Goal: Participate in discussion: Engage in conversation with other users on a specific topic

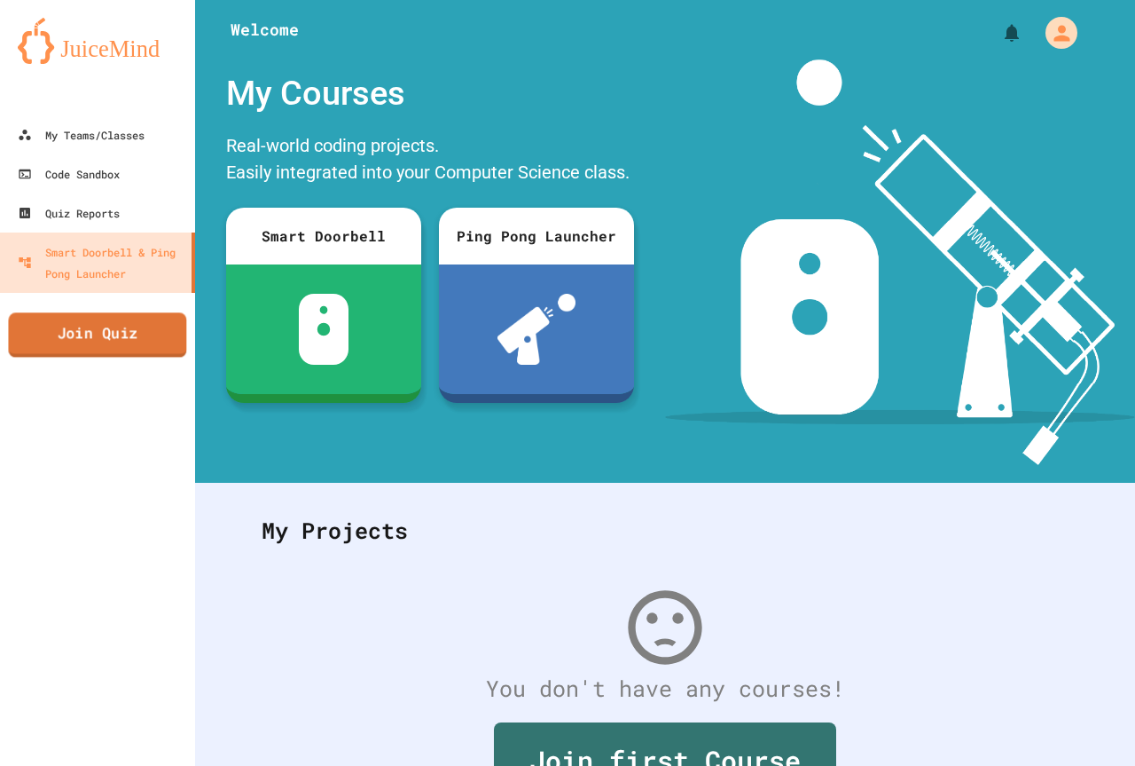
click at [55, 349] on link "Join Quiz" at bounding box center [97, 334] width 178 height 44
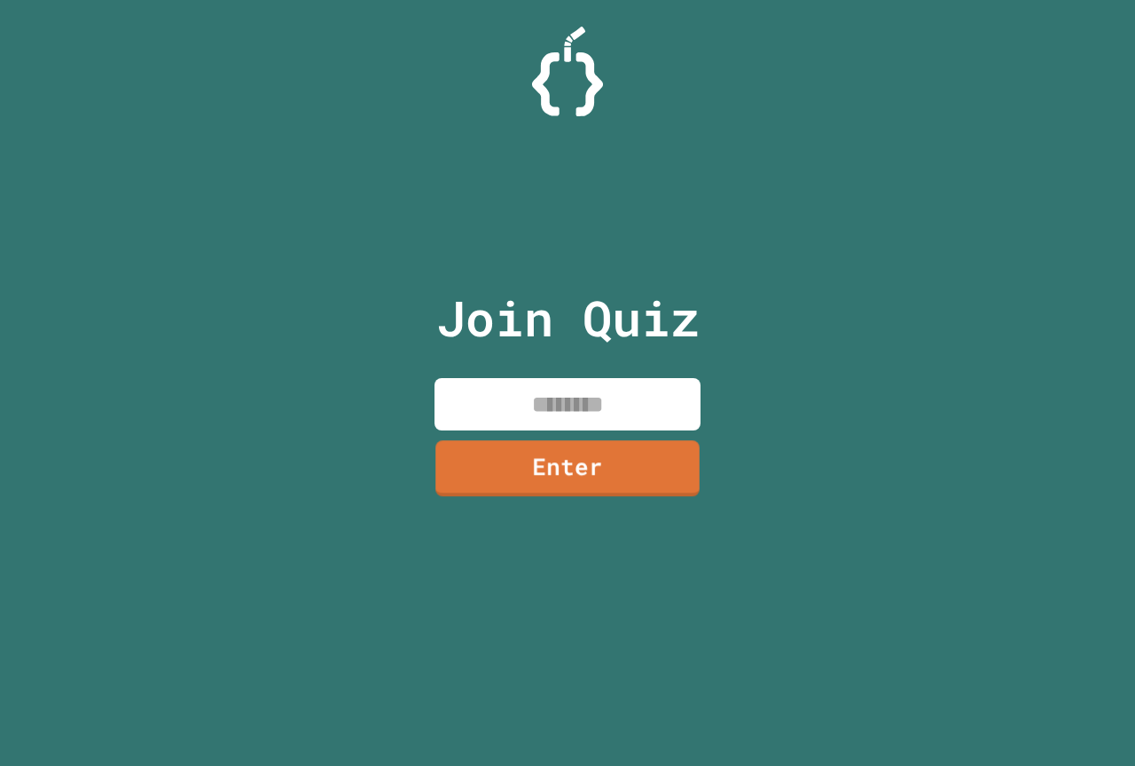
click at [553, 422] on input at bounding box center [568, 404] width 266 height 52
type input "********"
click at [551, 462] on link "Enter" at bounding box center [568, 467] width 271 height 59
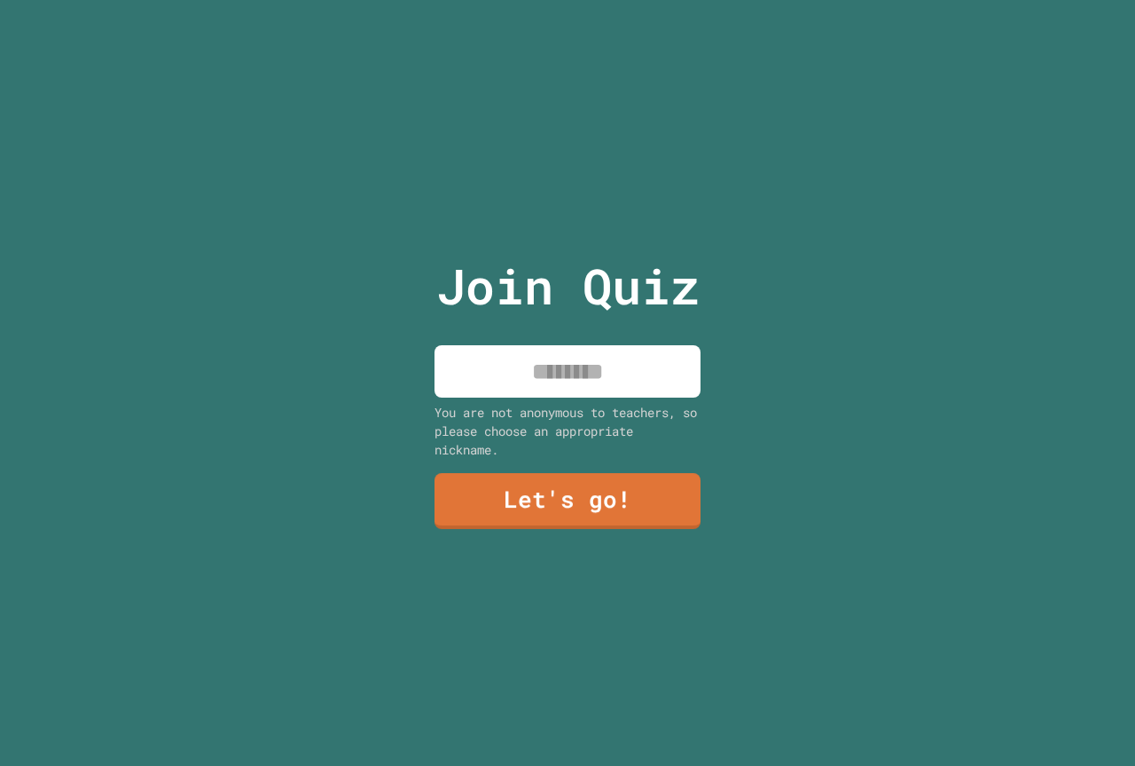
click at [532, 373] on input at bounding box center [568, 371] width 266 height 52
type input "****"
click at [583, 469] on link "Let's go!" at bounding box center [568, 498] width 258 height 59
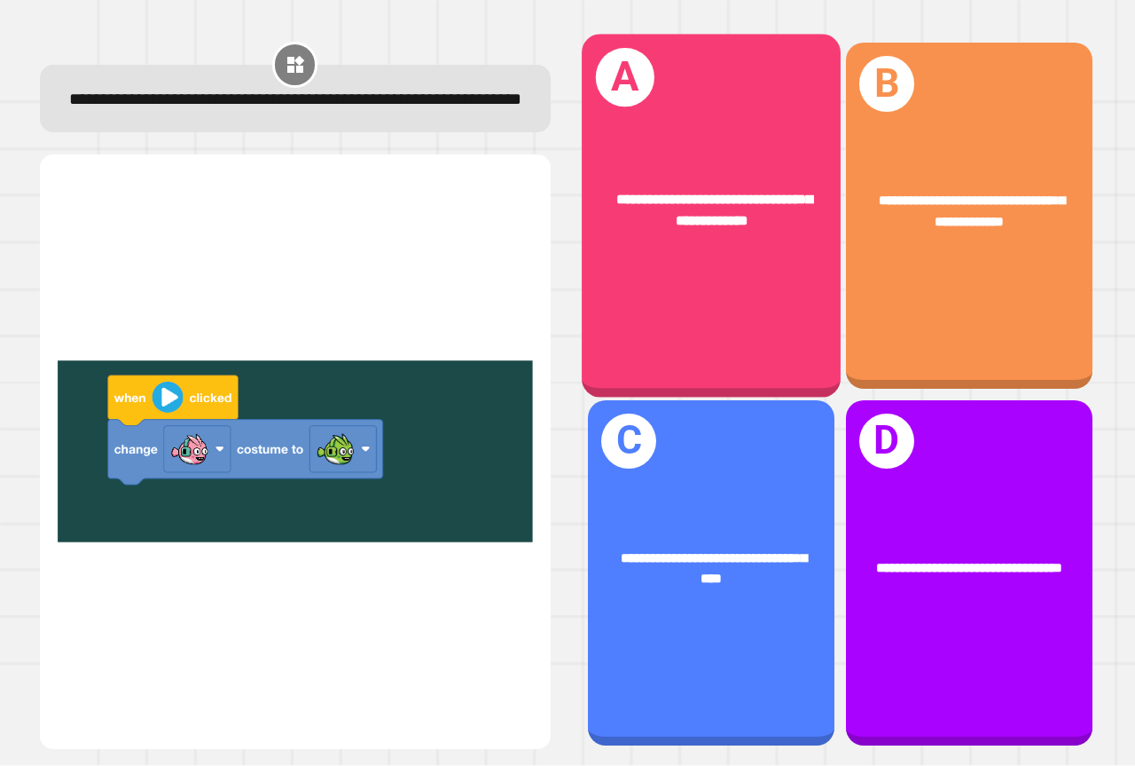
click at [726, 279] on div "**********" at bounding box center [711, 216] width 259 height 363
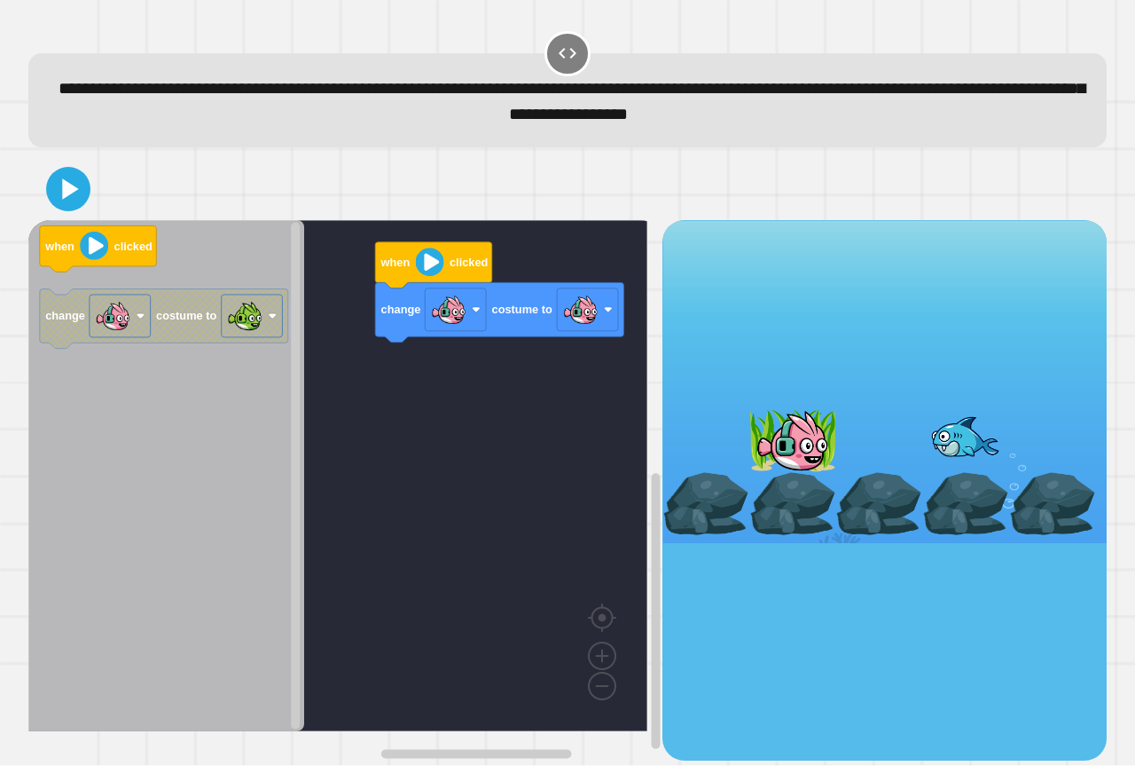
click at [490, 376] on div "change costume to when clicked when clicked change costume to" at bounding box center [345, 489] width 634 height 539
click at [428, 271] on image "Blockly Workspace" at bounding box center [430, 262] width 28 height 28
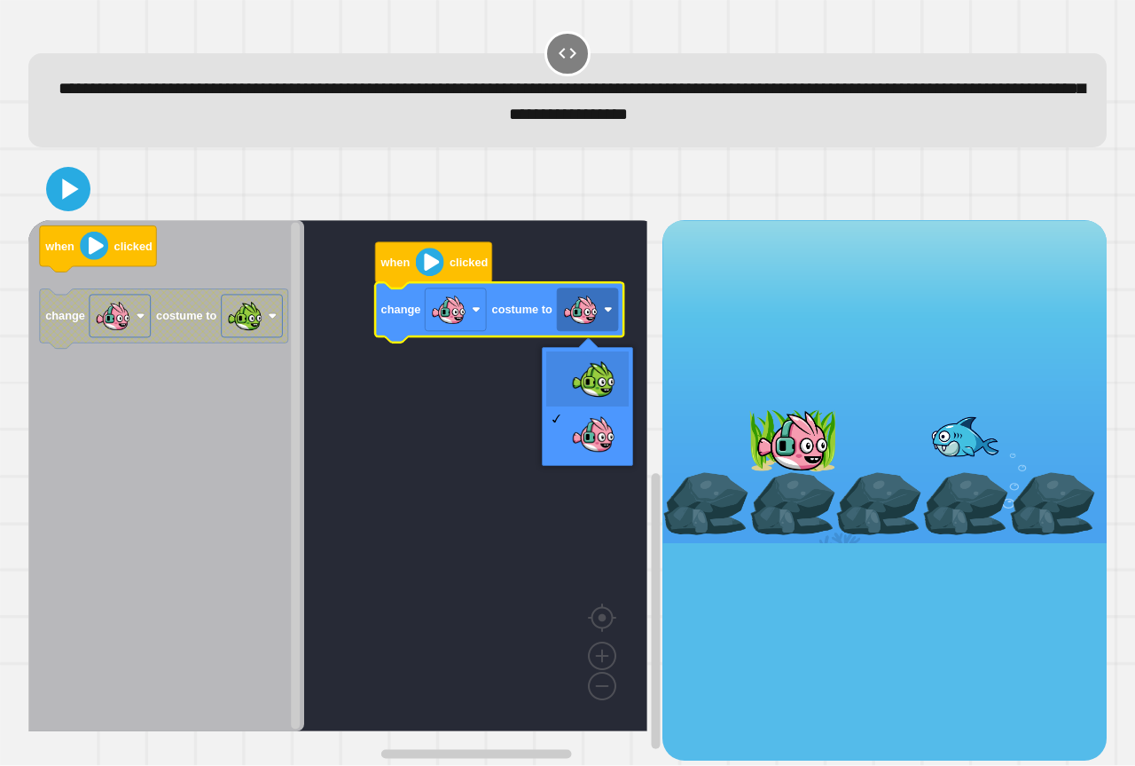
drag, startPoint x: 575, startPoint y: 365, endPoint x: 529, endPoint y: 358, distance: 46.7
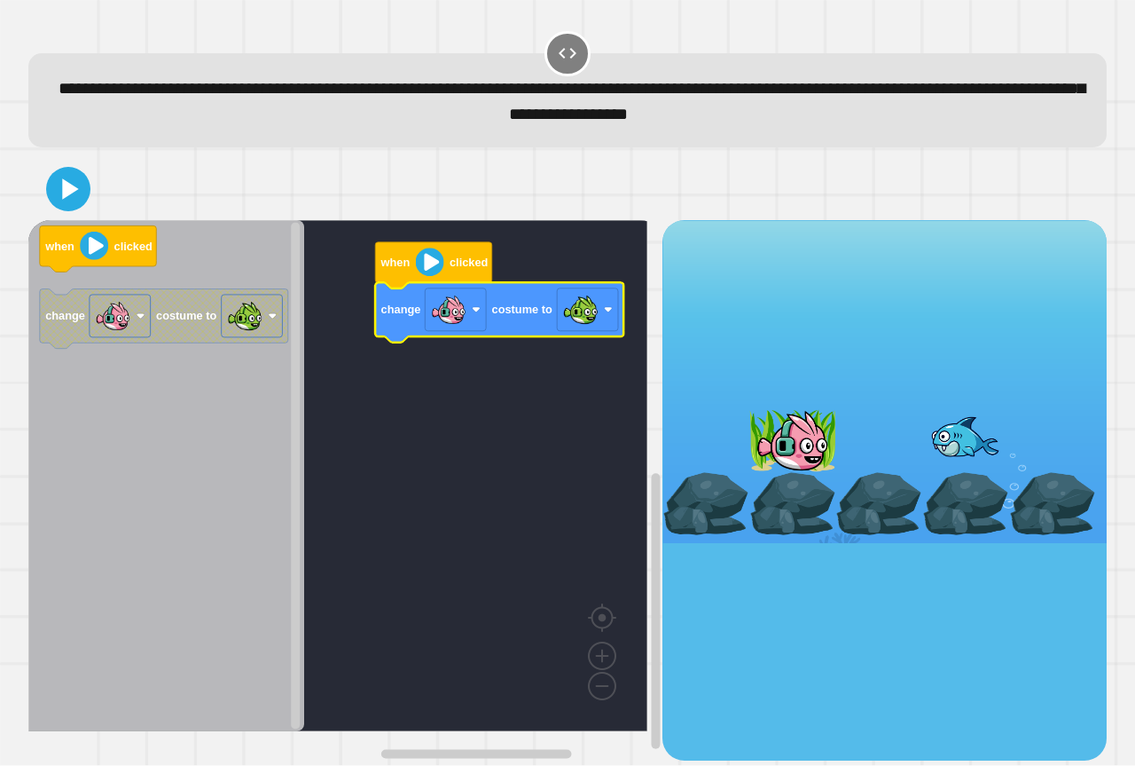
drag, startPoint x: 112, startPoint y: 191, endPoint x: 78, endPoint y: 191, distance: 33.7
click at [100, 191] on div at bounding box center [567, 189] width 1079 height 62
click at [78, 191] on icon at bounding box center [71, 188] width 18 height 23
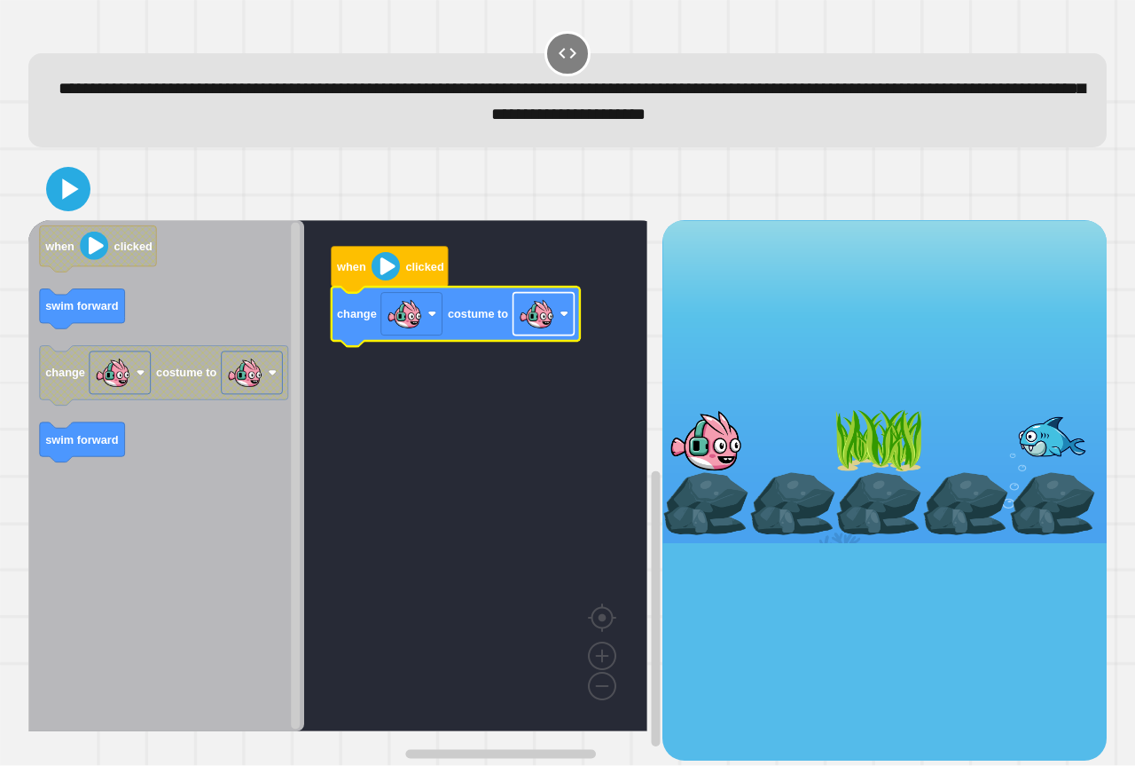
click at [533, 323] on image "Blockly Workspace" at bounding box center [536, 313] width 35 height 35
drag, startPoint x: 53, startPoint y: 192, endPoint x: 142, endPoint y: 465, distance: 287.2
click at [142, 465] on div "when clicked change costume to when clicked swim forward change costume to swim…" at bounding box center [567, 458] width 1079 height 601
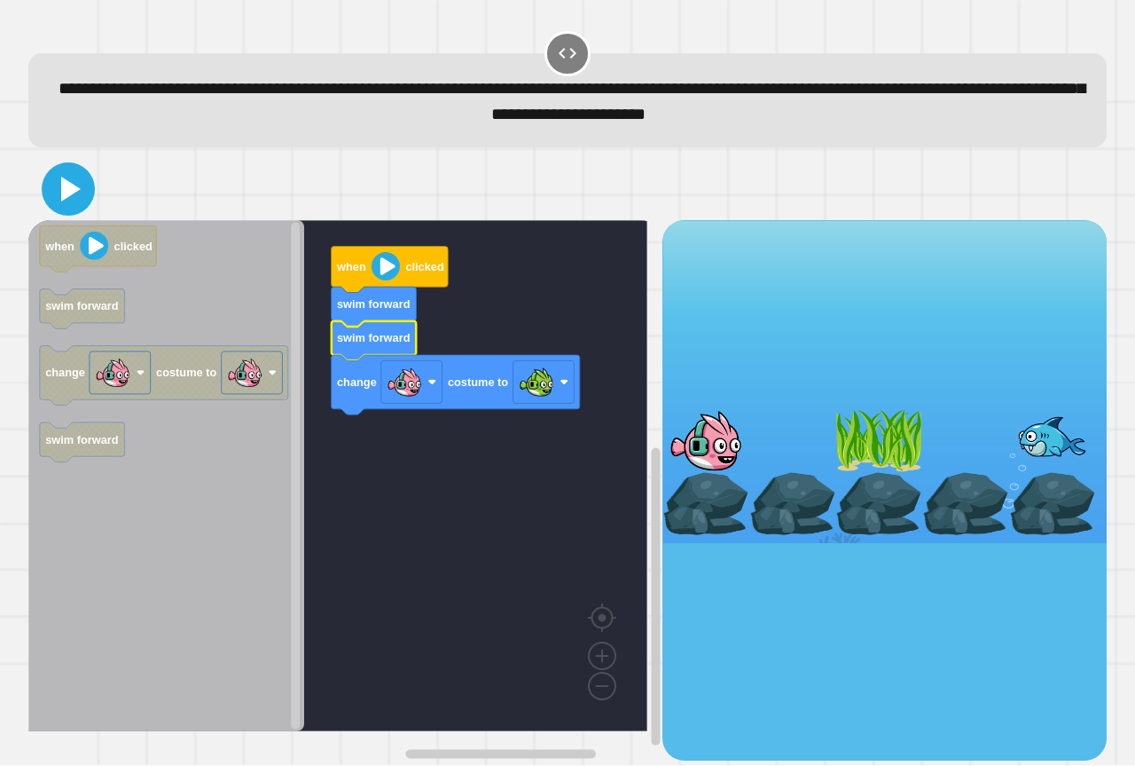
click at [71, 189] on icon at bounding box center [71, 189] width 20 height 25
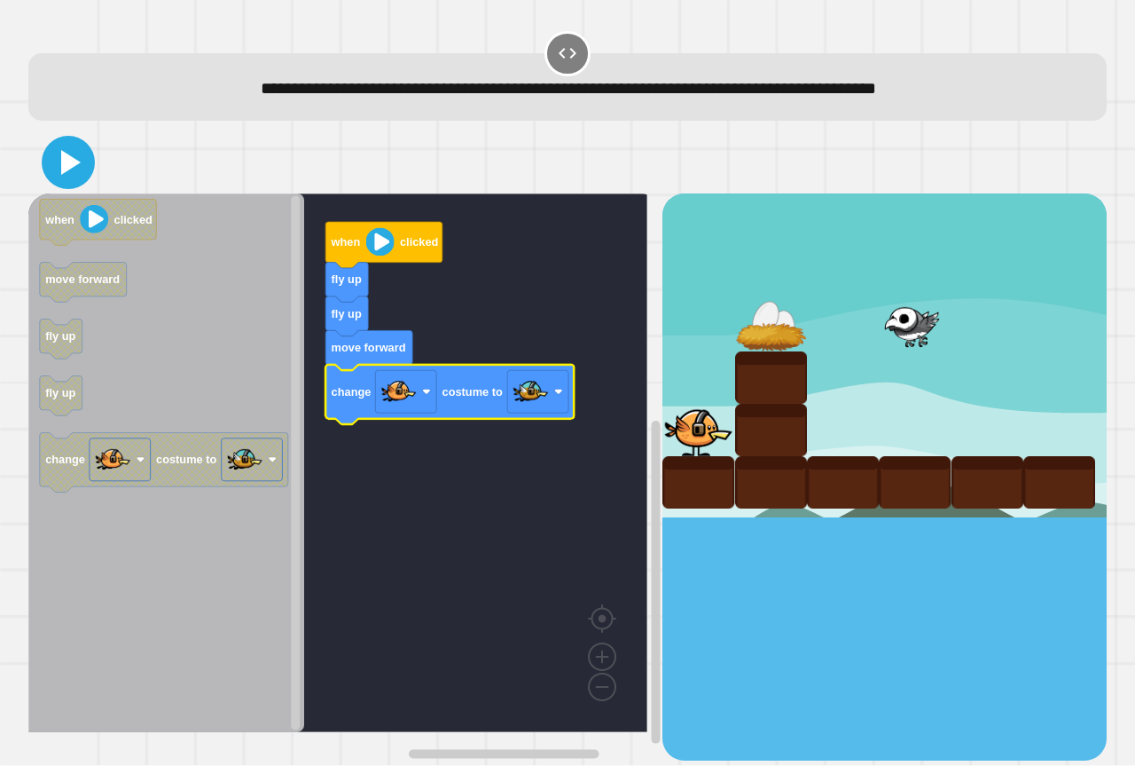
click at [66, 178] on icon at bounding box center [68, 162] width 43 height 43
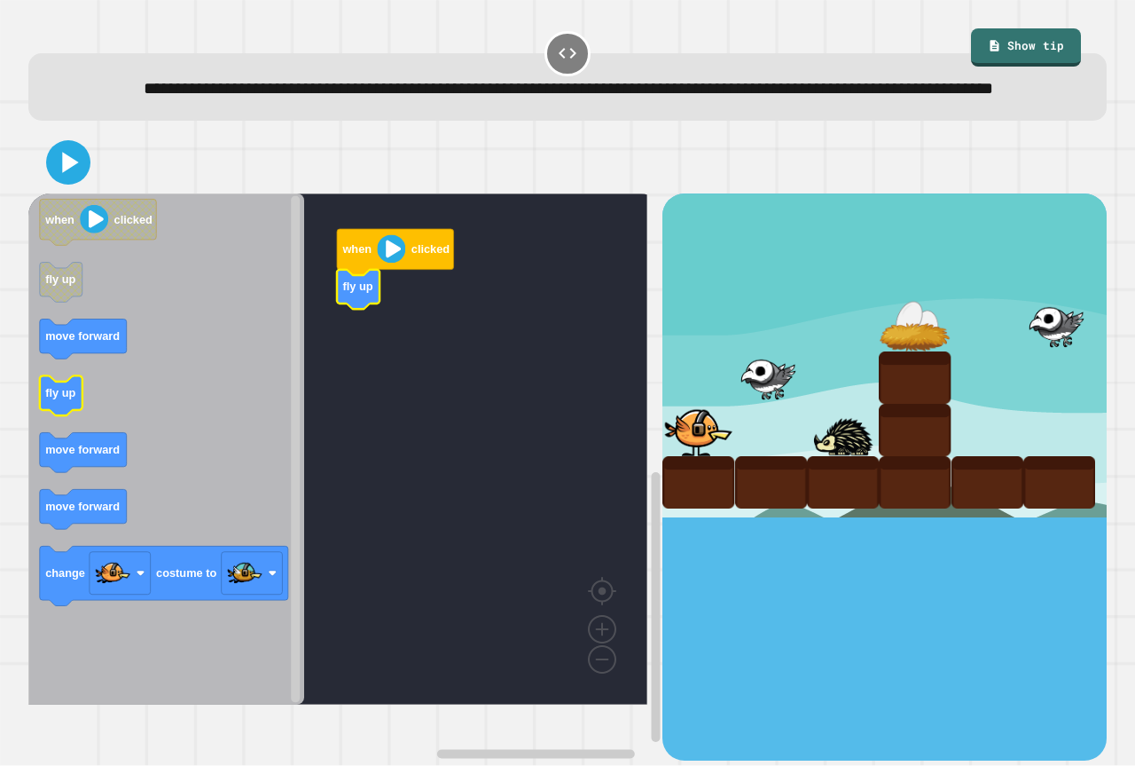
click at [67, 424] on icon "when clicked fly up move forward fly up move forward move forward change costum…" at bounding box center [166, 448] width 276 height 511
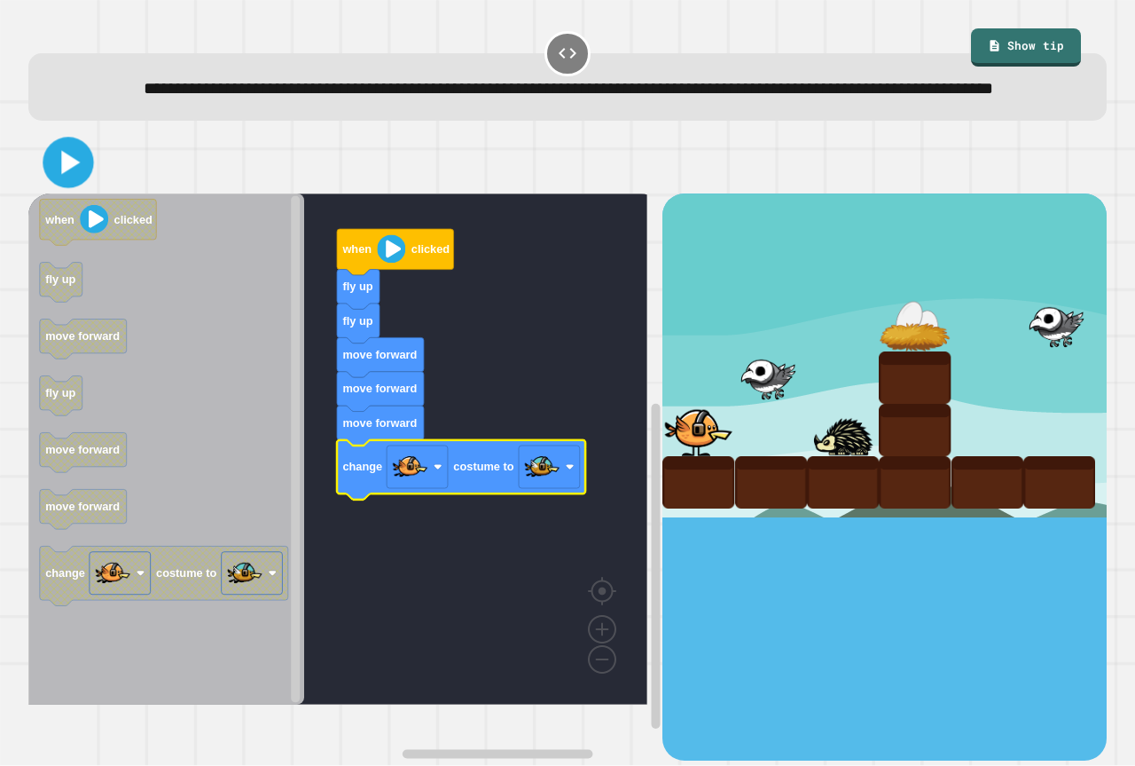
click at [58, 184] on icon at bounding box center [68, 163] width 41 height 41
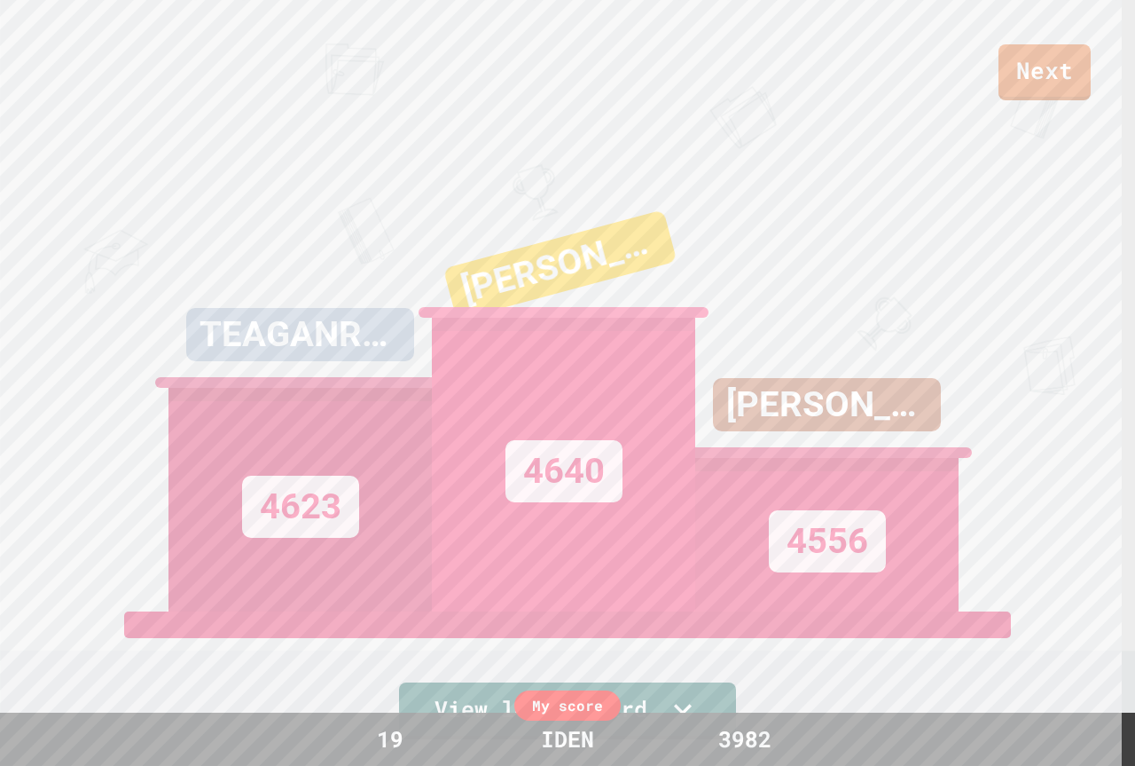
click at [581, 700] on div "My score" at bounding box center [567, 705] width 106 height 30
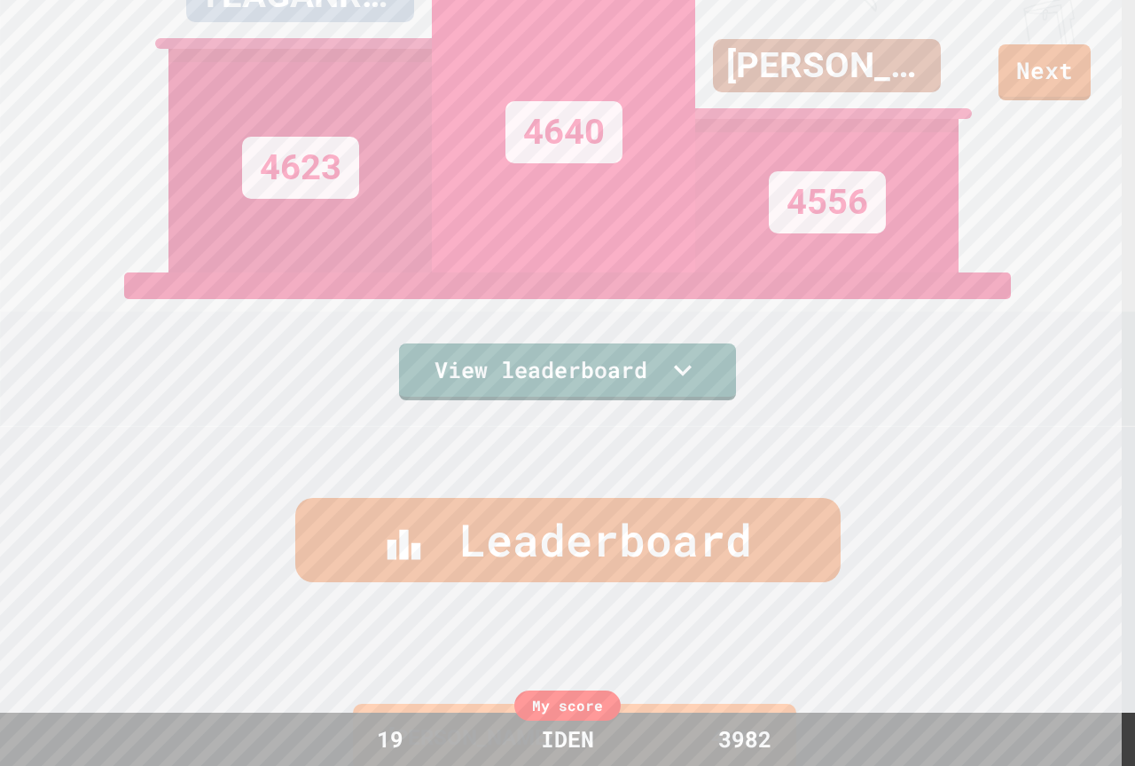
scroll to position [355, 0]
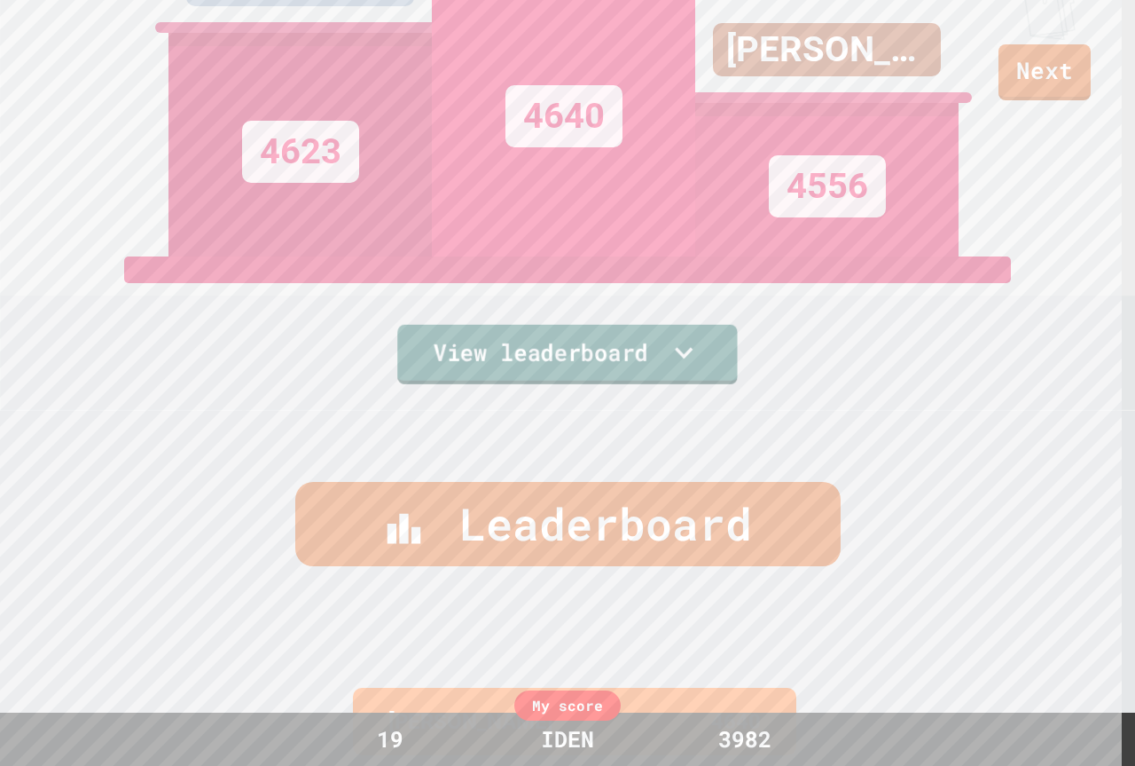
click at [612, 331] on link "View leaderboard" at bounding box center [567, 354] width 341 height 59
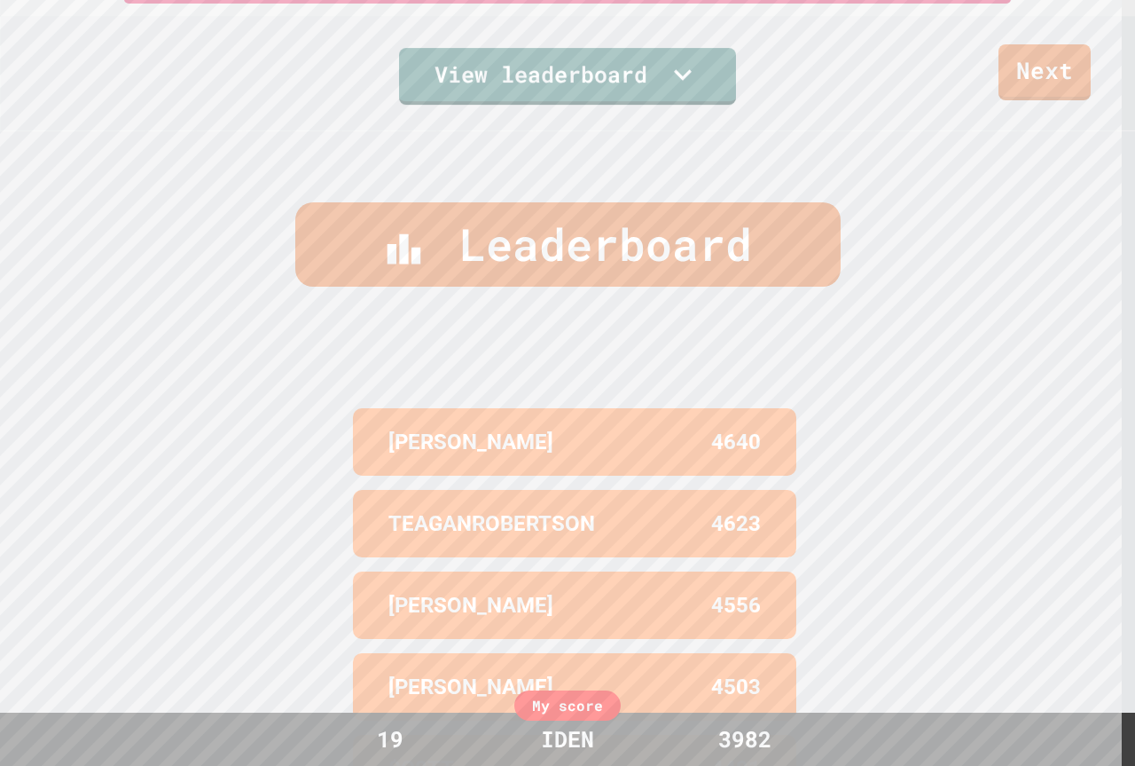
scroll to position [773, 0]
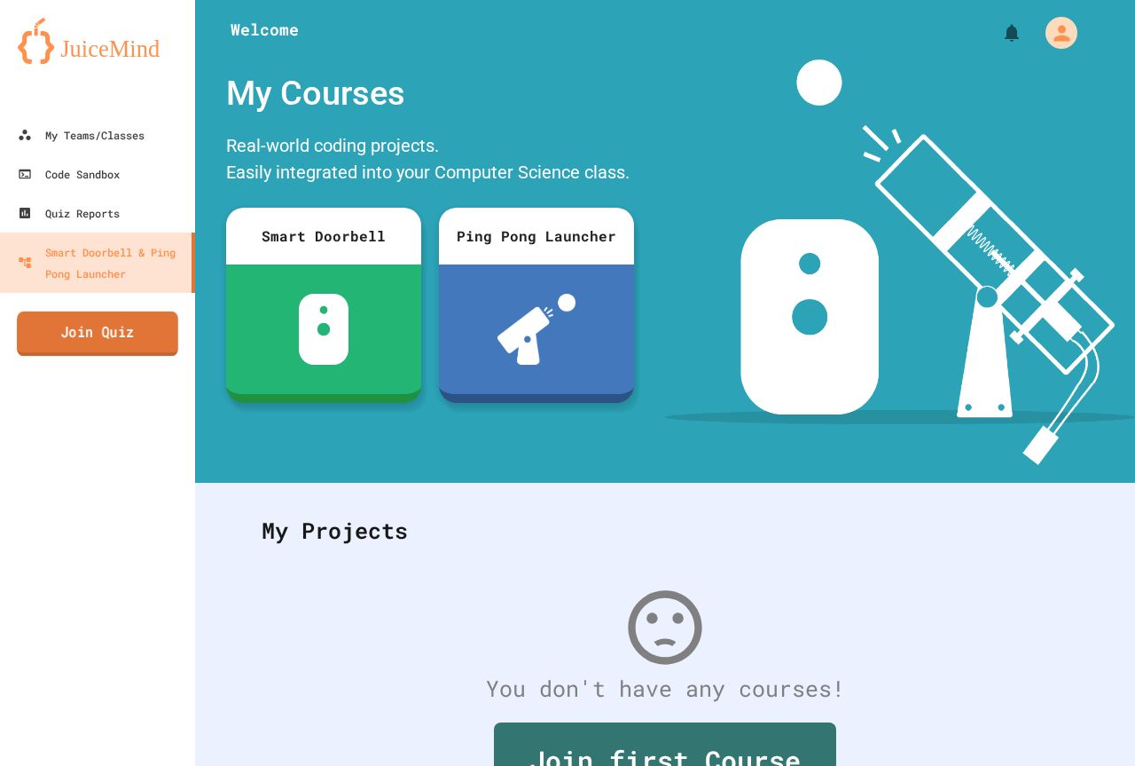
click at [122, 326] on link "Join Quiz" at bounding box center [97, 333] width 161 height 44
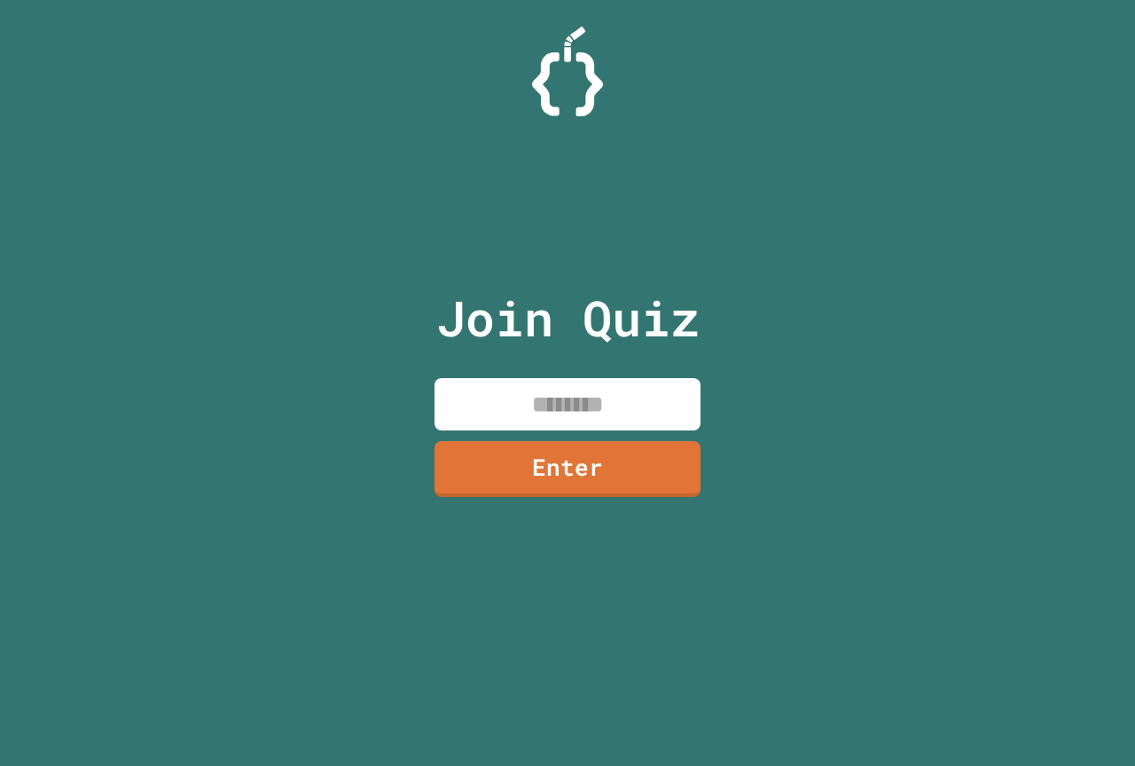
click at [517, 388] on input at bounding box center [568, 404] width 266 height 52
type input "********"
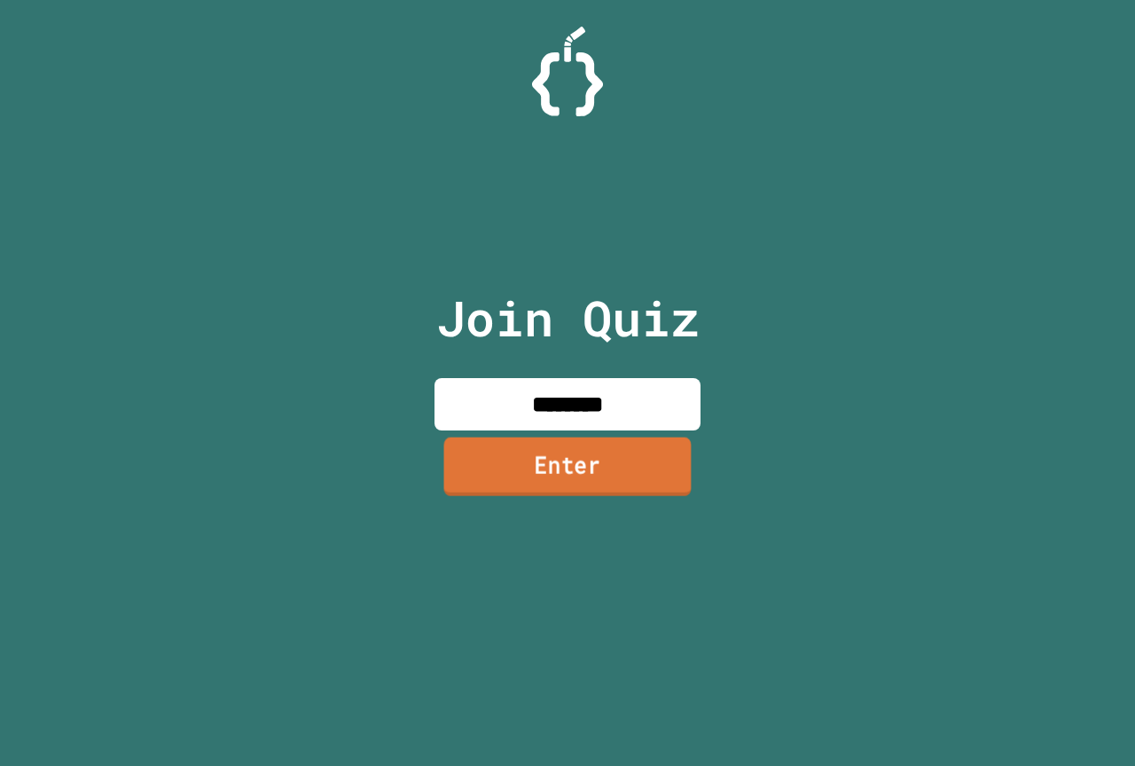
click at [472, 445] on link "Enter" at bounding box center [567, 465] width 247 height 59
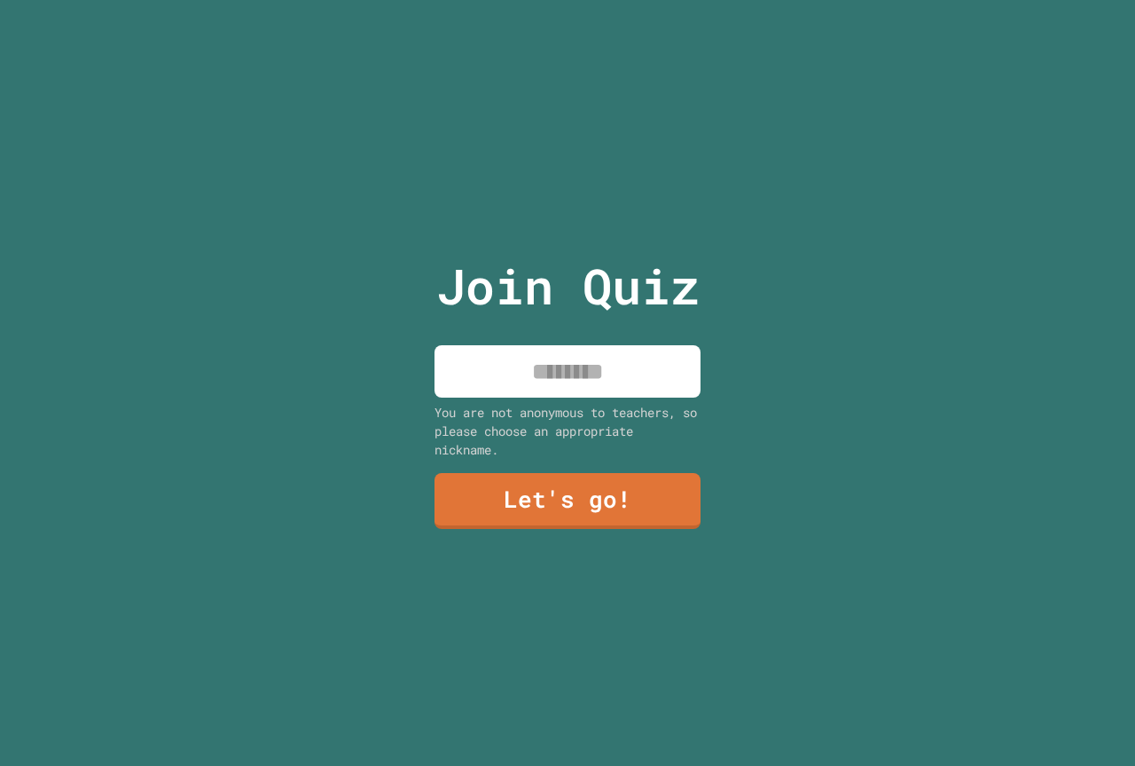
click at [554, 395] on div "Join Quiz You are not anonymous to teachers, so please choose an appropriate ni…" at bounding box center [568, 383] width 299 height 766
drag, startPoint x: 546, startPoint y: 386, endPoint x: 603, endPoint y: 356, distance: 64.3
click at [546, 385] on input at bounding box center [568, 371] width 266 height 52
type input "**********"
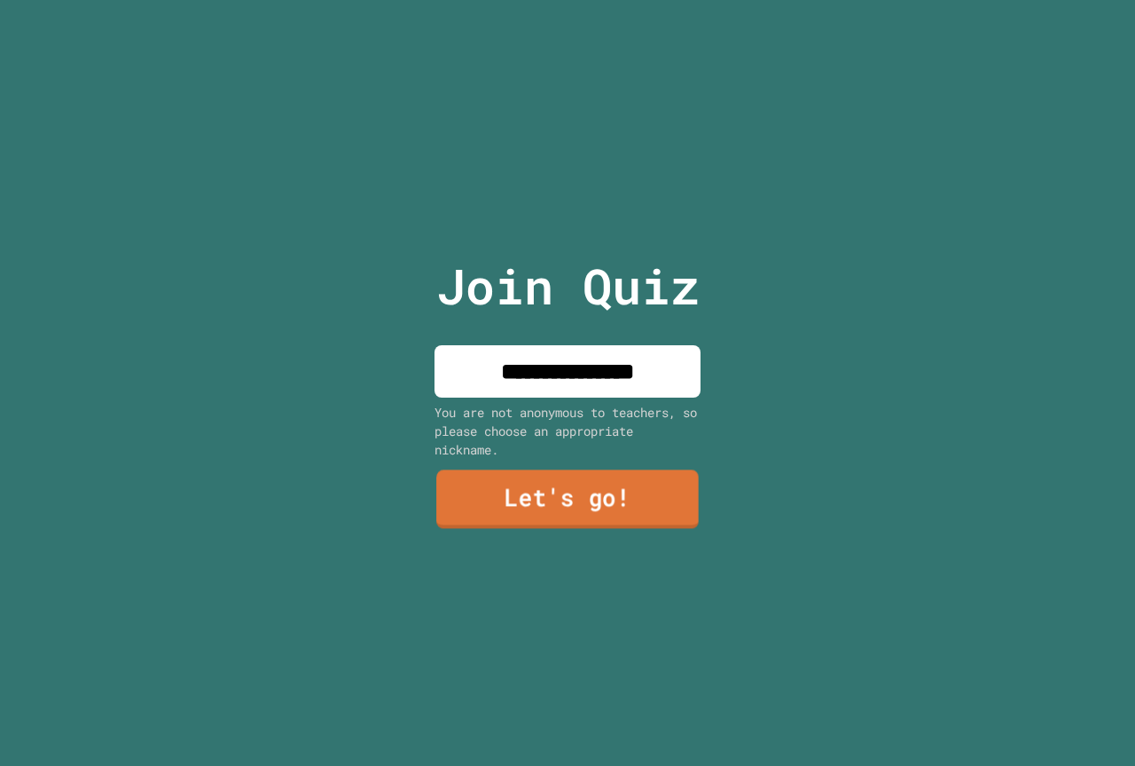
click at [616, 503] on link "Let's go!" at bounding box center [567, 499] width 263 height 59
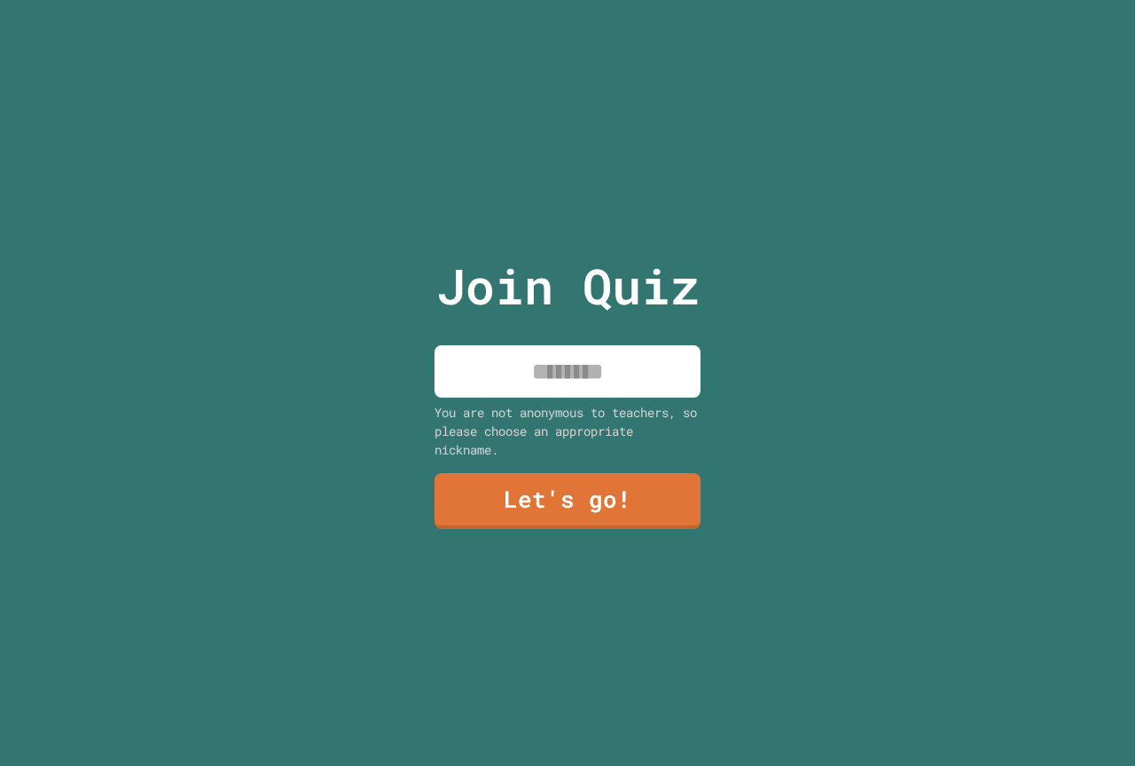
click at [492, 357] on input at bounding box center [568, 371] width 266 height 52
type input "*****"
click at [505, 512] on link "Let's go!" at bounding box center [567, 499] width 257 height 59
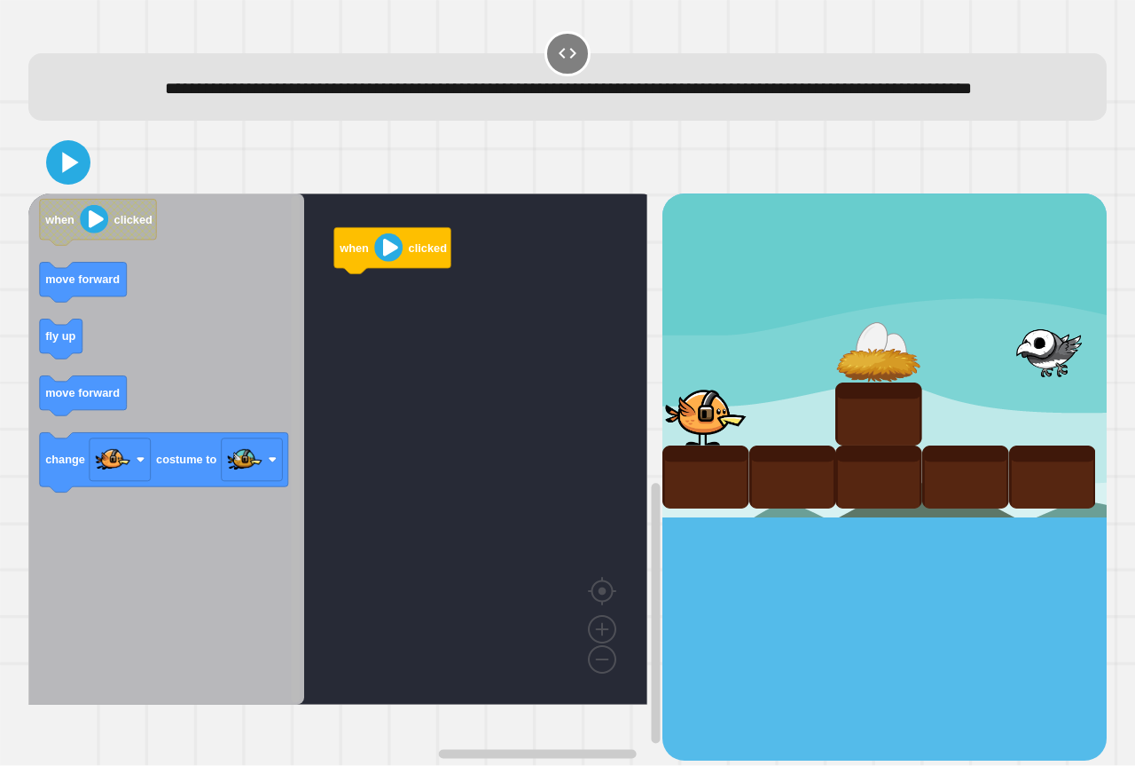
click at [257, 361] on div "when clicked when clicked move forward fly up move forward change costume to" at bounding box center [345, 476] width 634 height 566
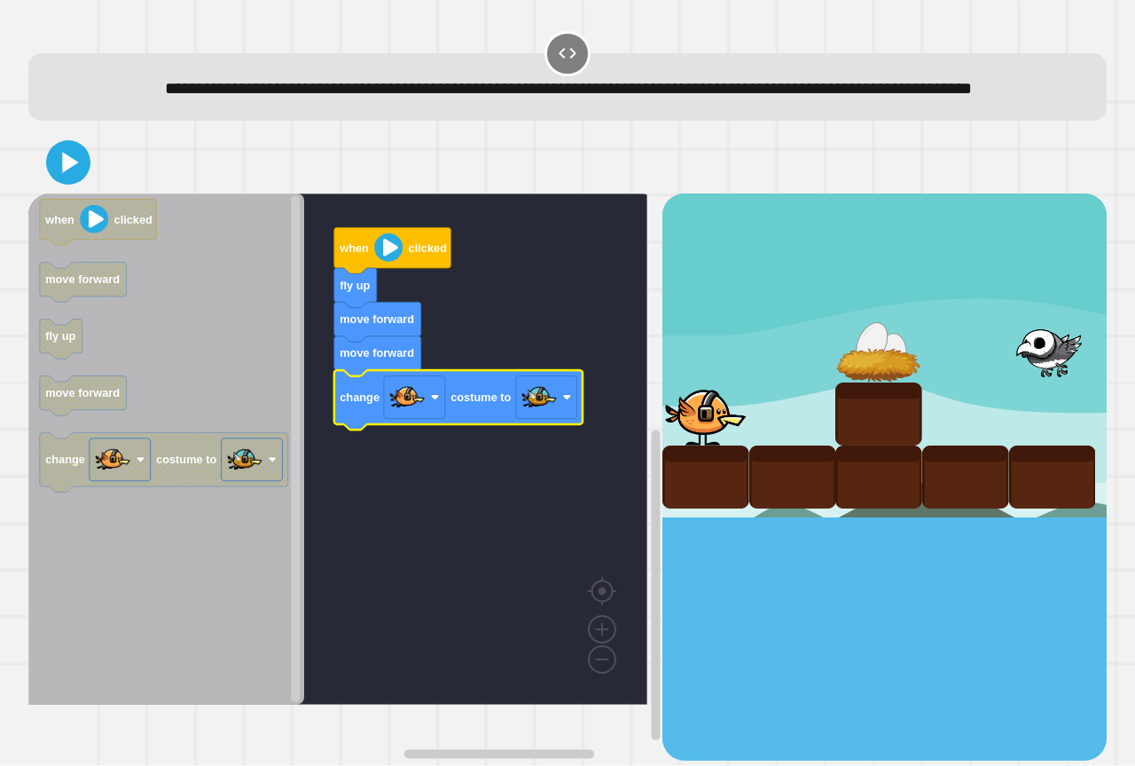
click at [89, 180] on div at bounding box center [567, 162] width 1079 height 62
click at [86, 180] on icon at bounding box center [69, 163] width 40 height 40
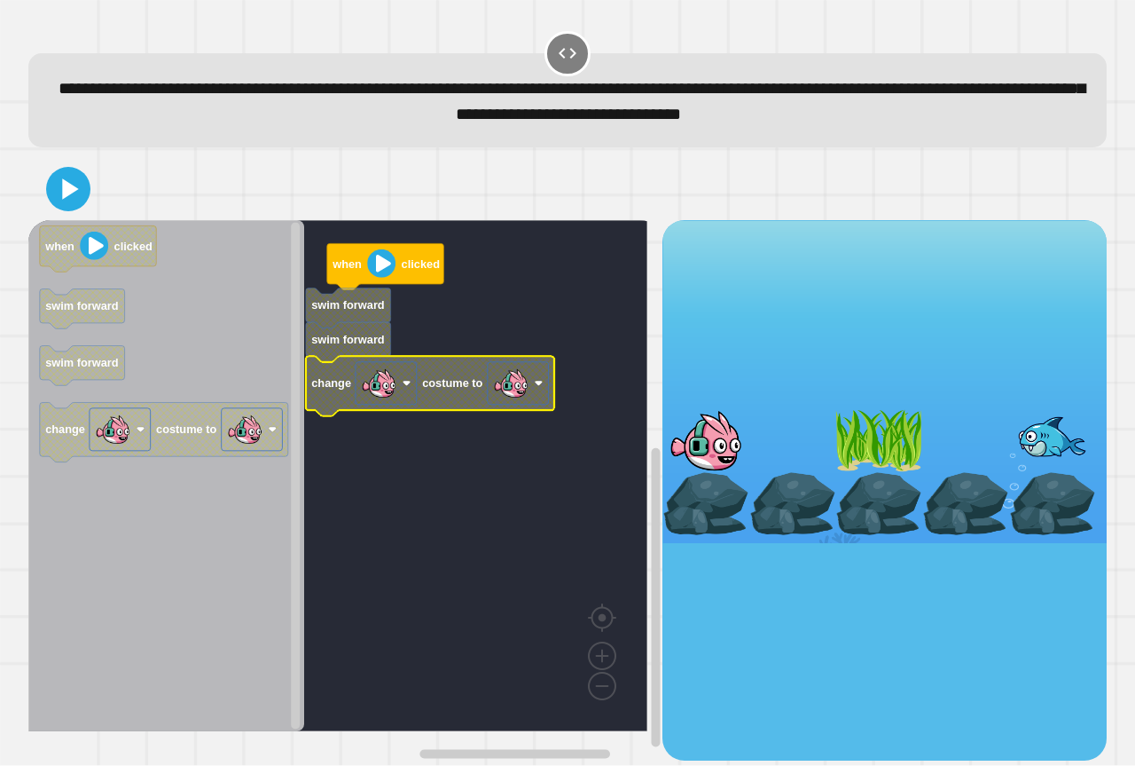
click at [510, 390] on image "Blockly Workspace" at bounding box center [510, 382] width 35 height 35
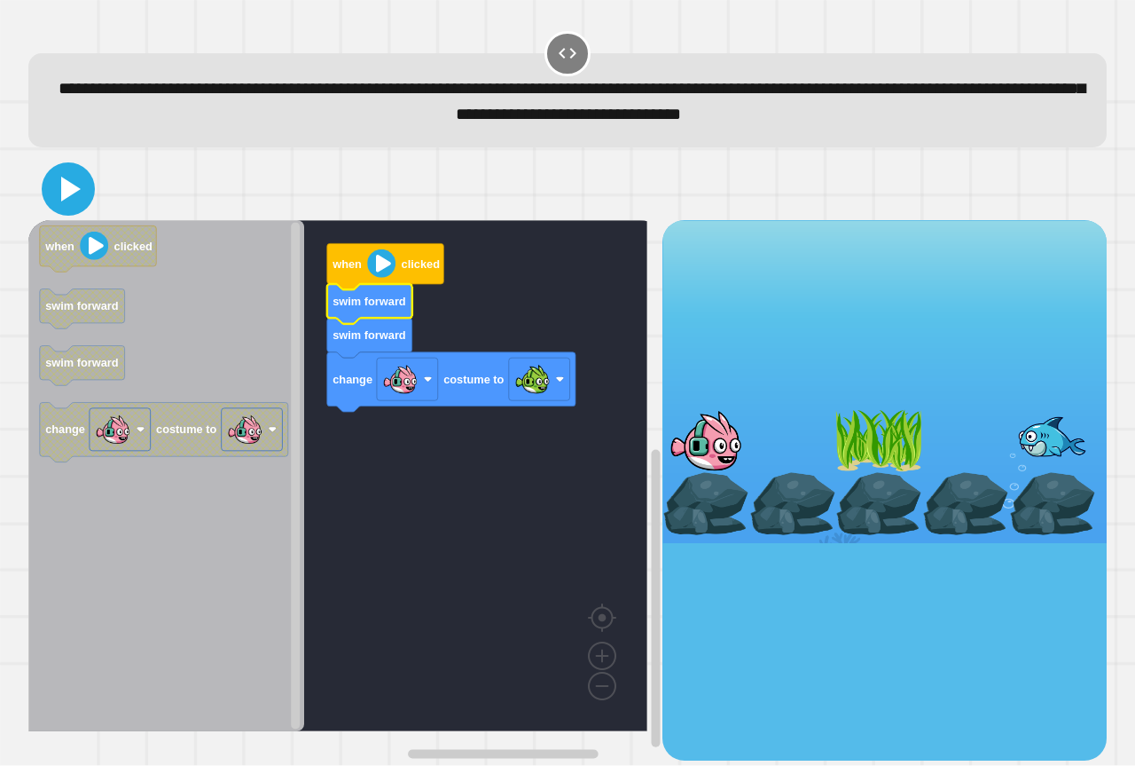
click at [66, 184] on icon at bounding box center [71, 189] width 20 height 25
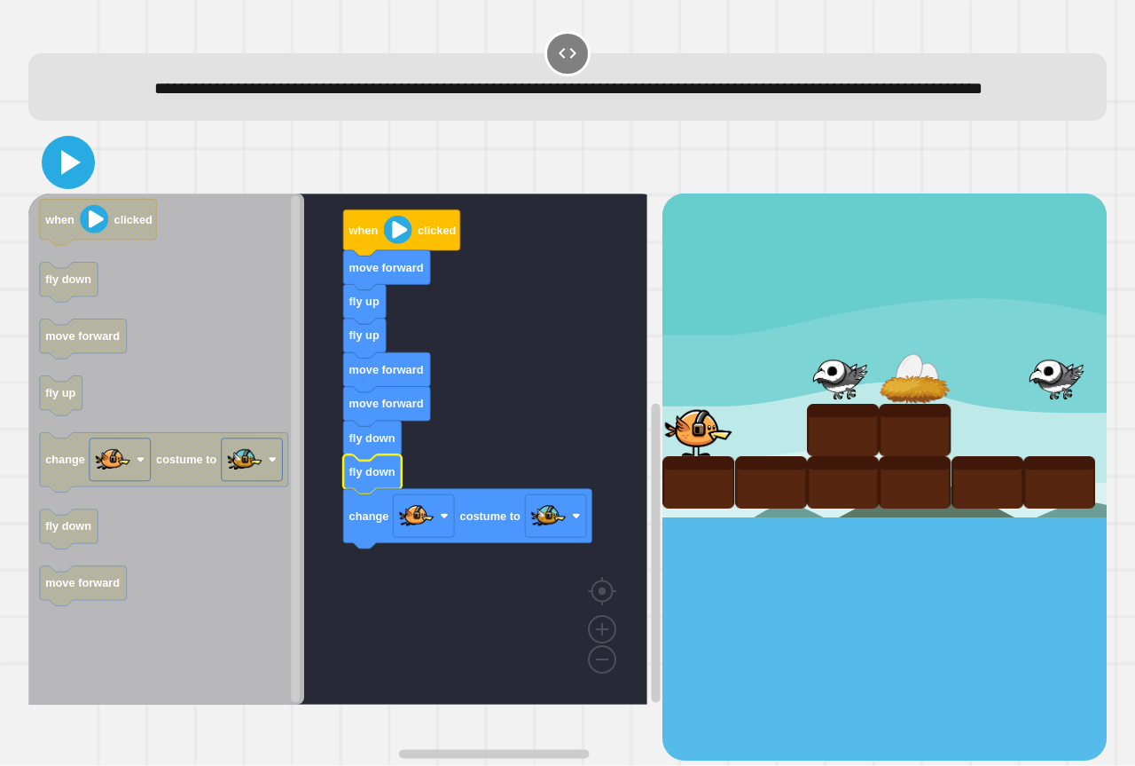
click at [66, 184] on icon at bounding box center [68, 162] width 43 height 43
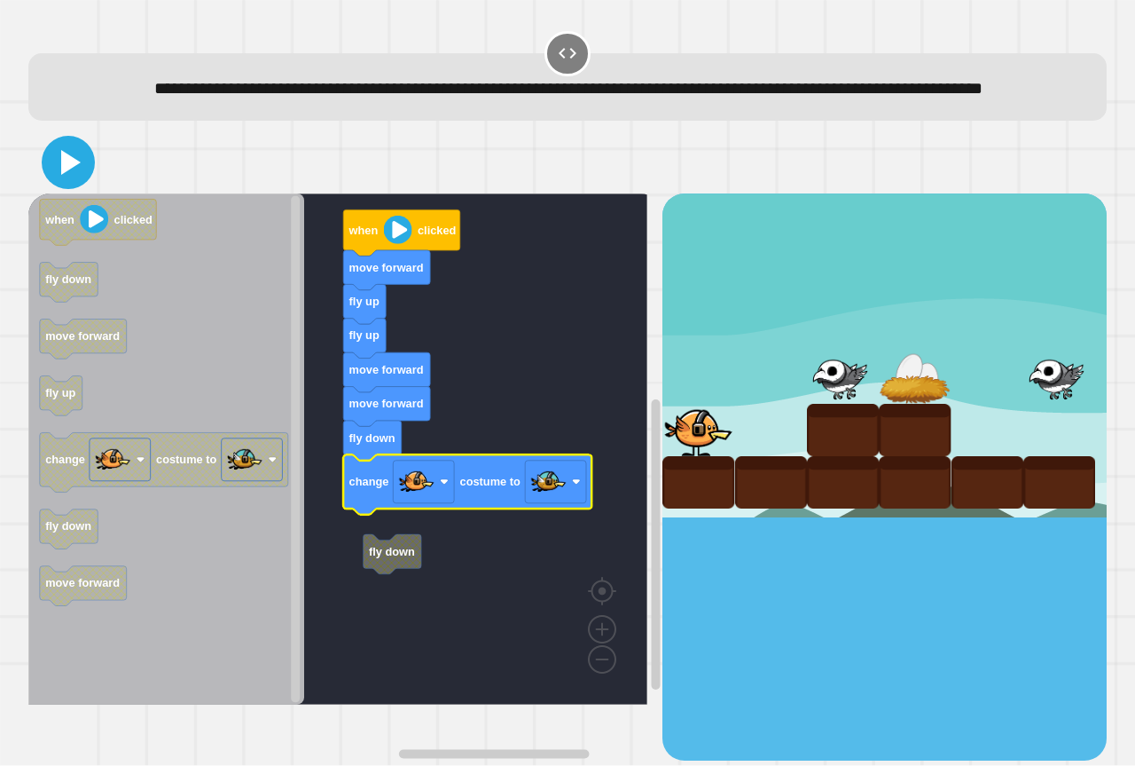
click at [67, 175] on icon at bounding box center [71, 162] width 20 height 25
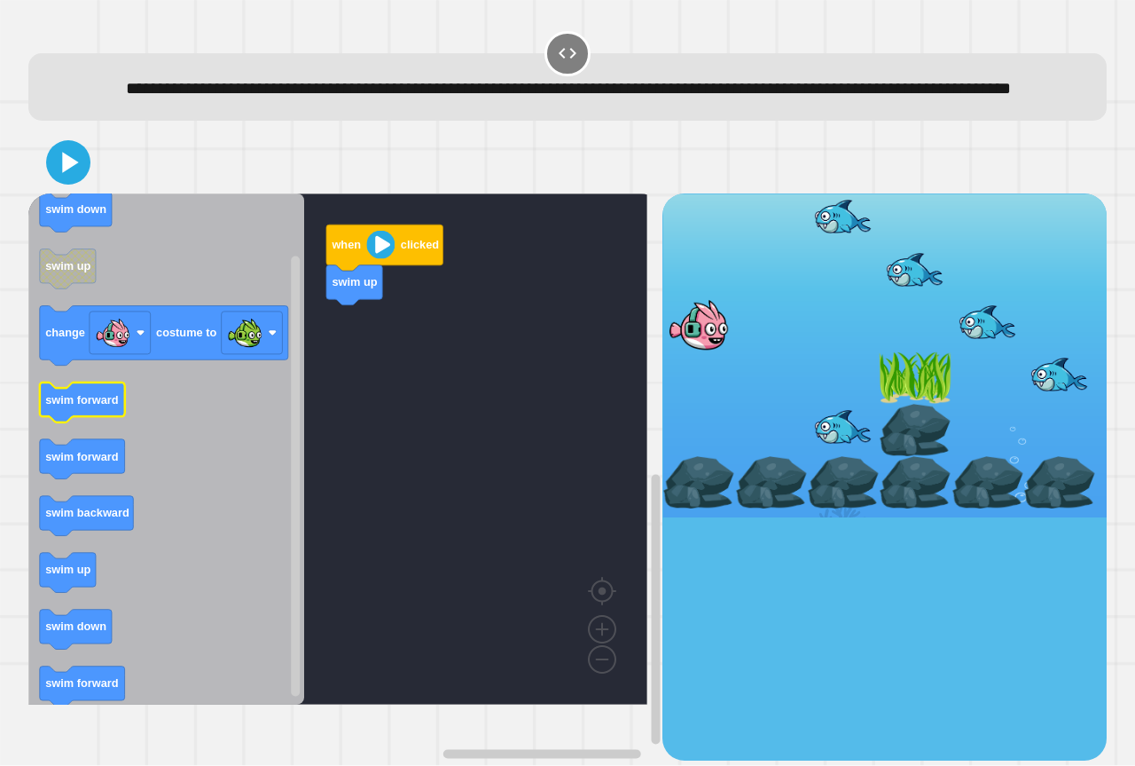
click at [209, 452] on icon "Blockly Workspace" at bounding box center [166, 448] width 276 height 511
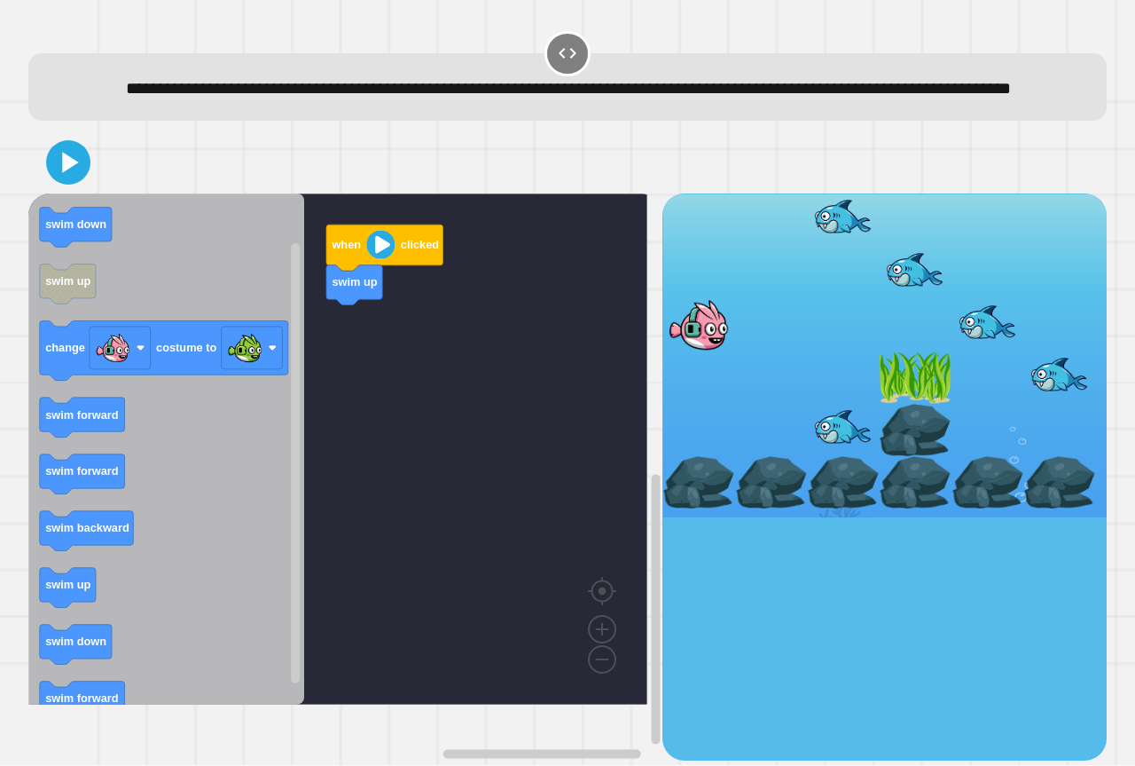
click at [245, 451] on icon "when clicked swim down swim up change costume to swim forward swim forward swim…" at bounding box center [166, 448] width 276 height 511
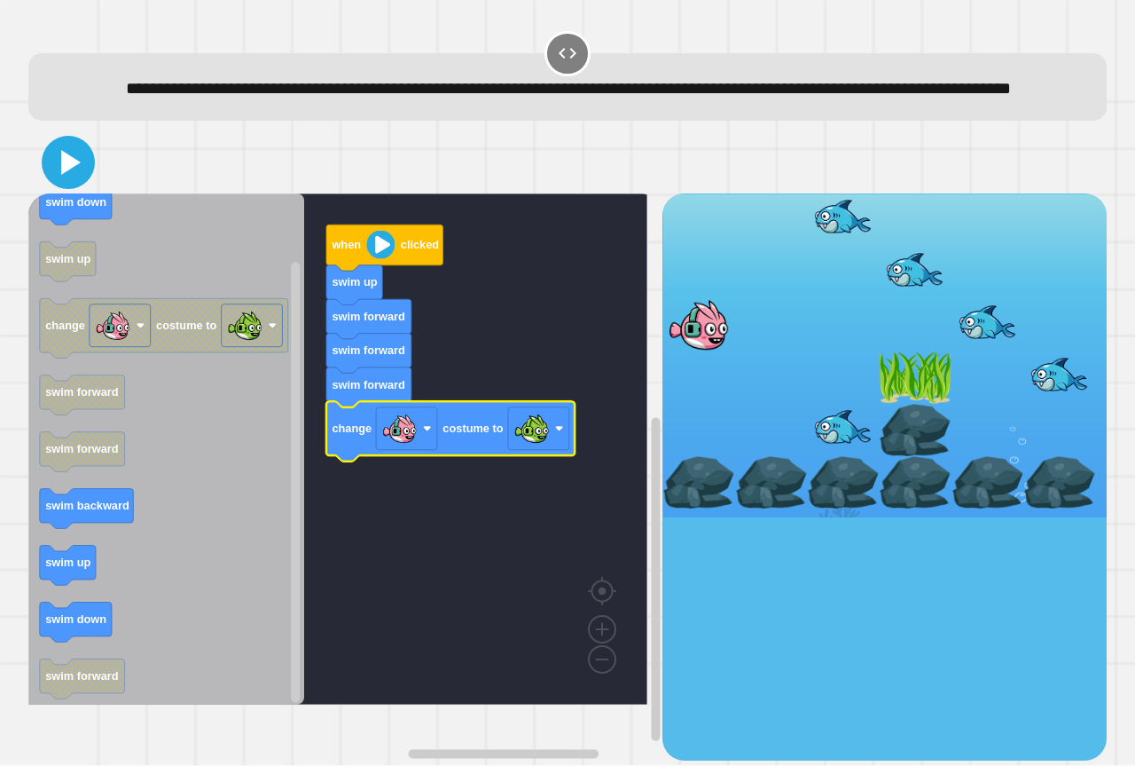
click at [73, 175] on icon at bounding box center [71, 162] width 20 height 25
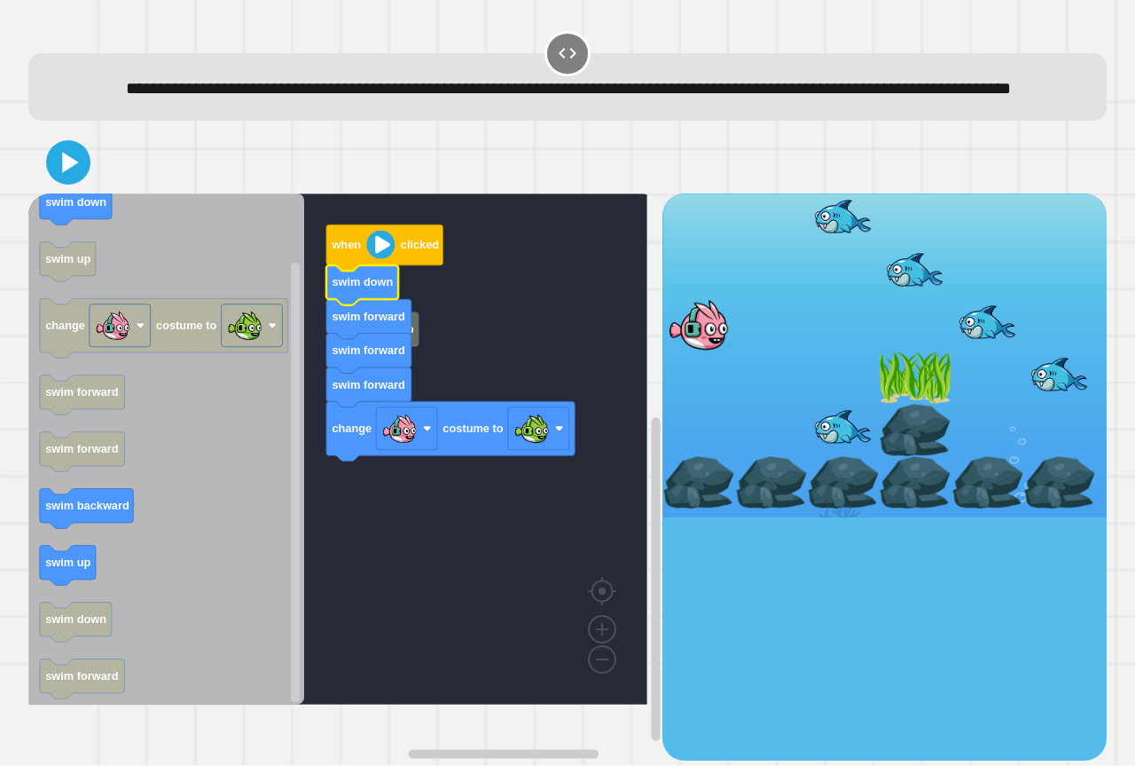
drag, startPoint x: 16, startPoint y: 200, endPoint x: 51, endPoint y: 192, distance: 35.7
click at [20, 200] on div "**********" at bounding box center [567, 383] width 1135 height 766
click at [56, 184] on icon at bounding box center [68, 162] width 43 height 43
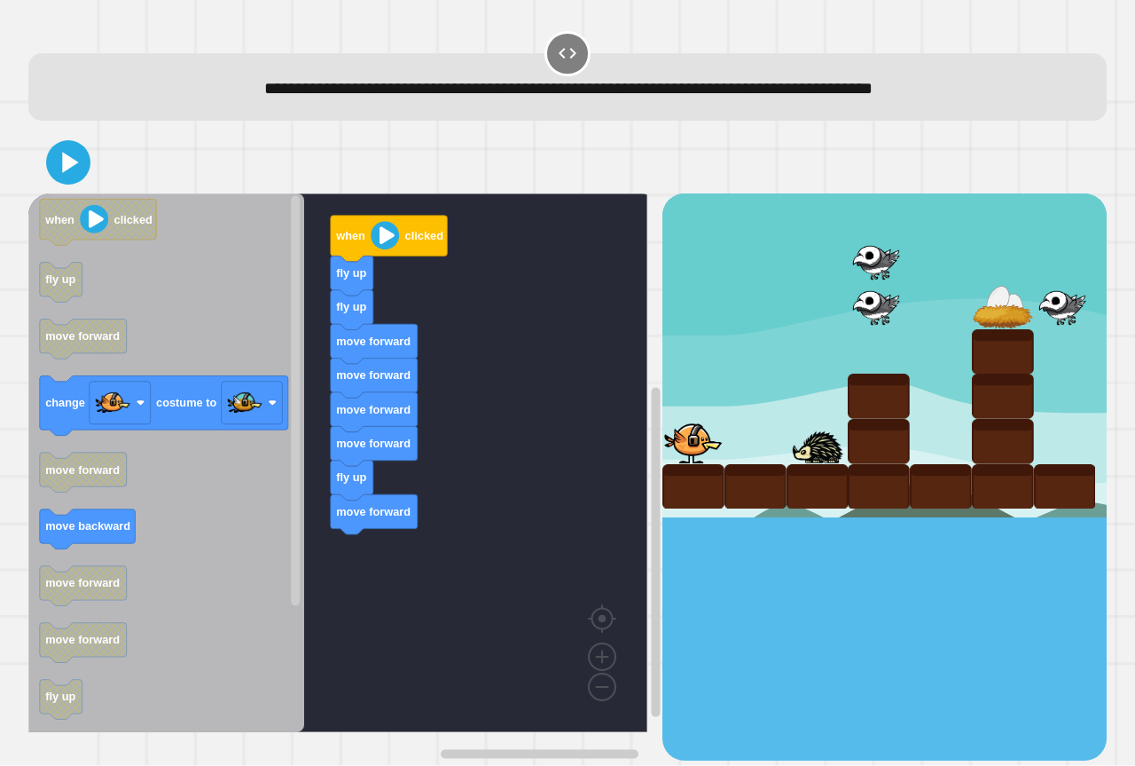
click at [356, 522] on div "when clicked fly up fly up move forward move forward move forward move forward …" at bounding box center [345, 476] width 634 height 566
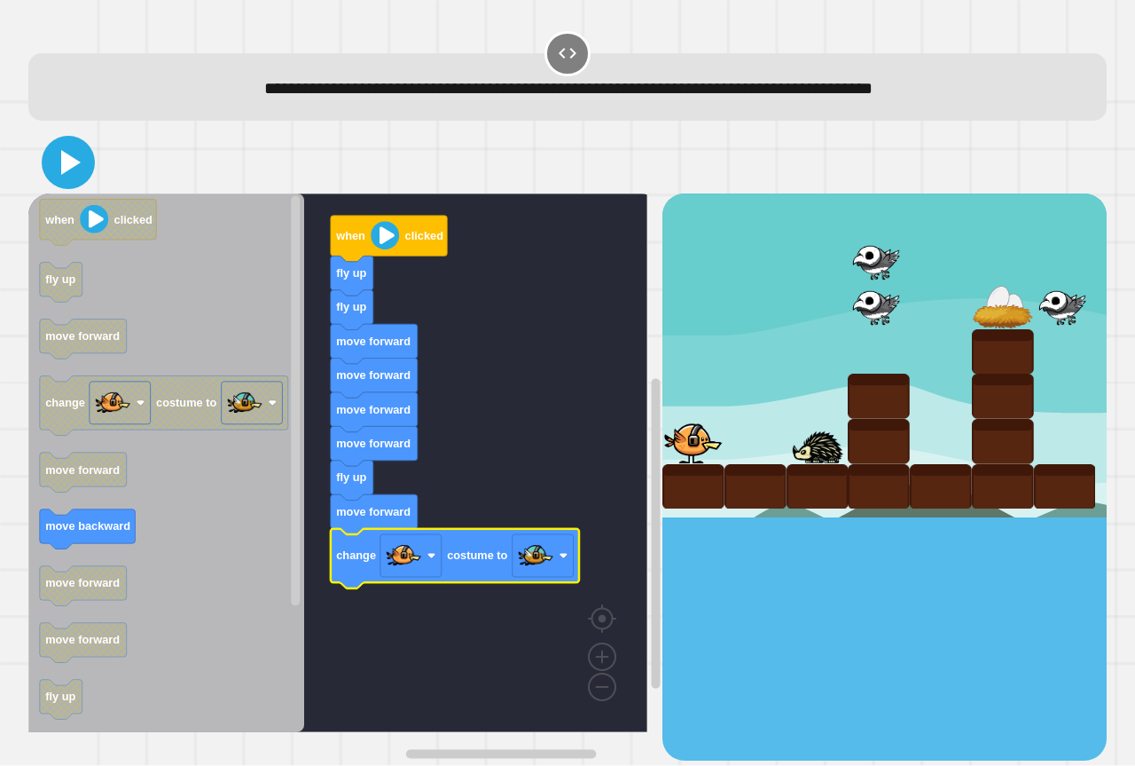
click at [58, 154] on icon at bounding box center [68, 162] width 43 height 43
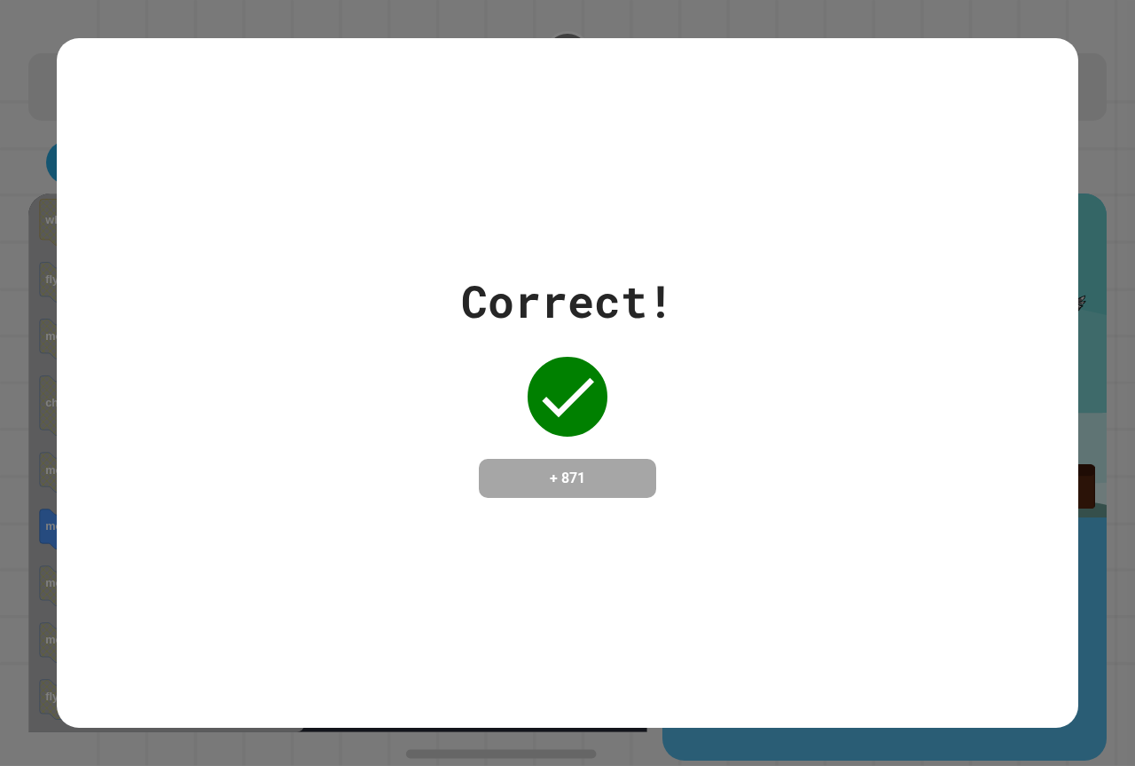
drag, startPoint x: 256, startPoint y: 742, endPoint x: 420, endPoint y: 624, distance: 201.9
drag, startPoint x: 420, startPoint y: 624, endPoint x: 471, endPoint y: 216, distance: 410.4
click at [465, 230] on div "Correct! + 871" at bounding box center [568, 382] width 1022 height 689
click at [471, 216] on div "Correct! + 871" at bounding box center [568, 382] width 1022 height 689
click at [479, 202] on div "Correct! + 871" at bounding box center [568, 382] width 1022 height 689
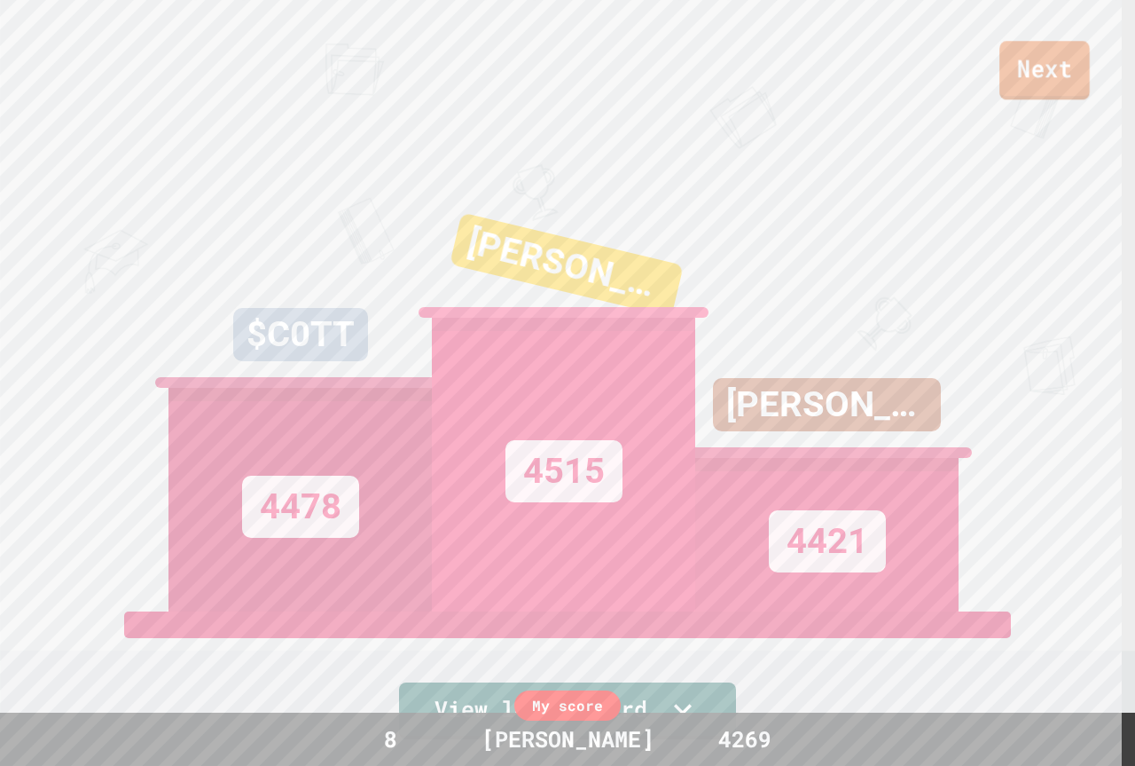
click at [1062, 73] on link "Next" at bounding box center [1045, 70] width 90 height 59
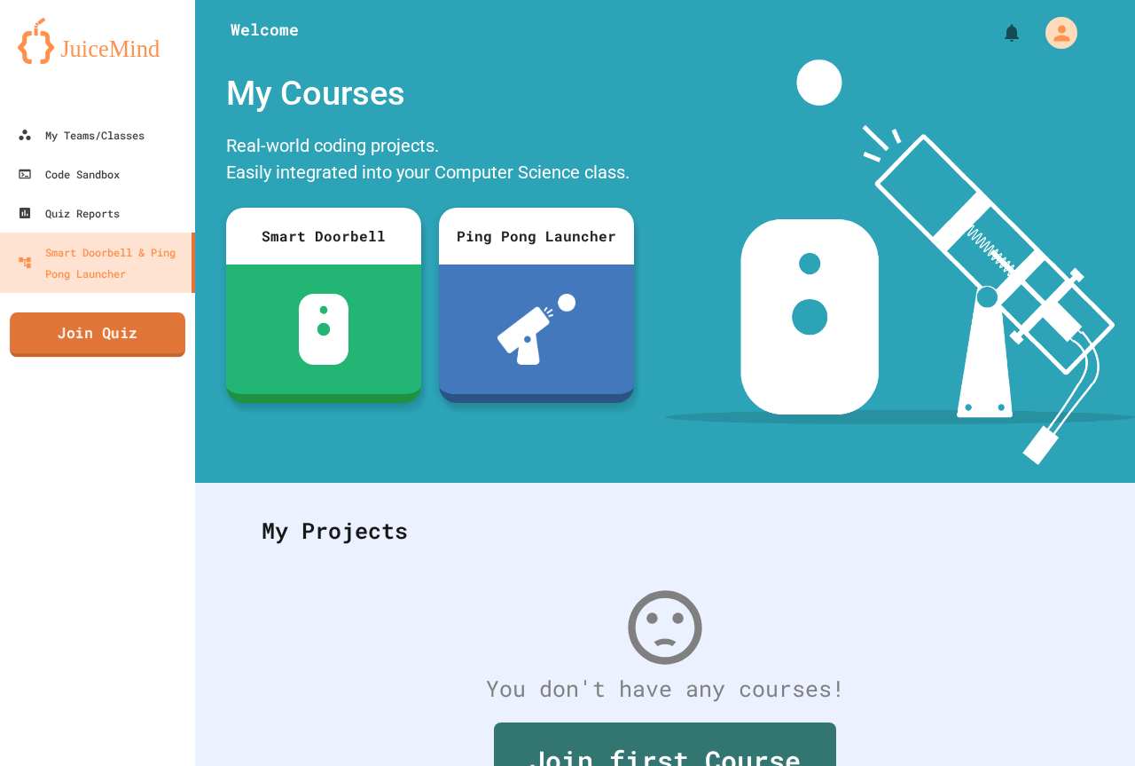
click at [73, 353] on link "Join Quiz" at bounding box center [98, 334] width 176 height 44
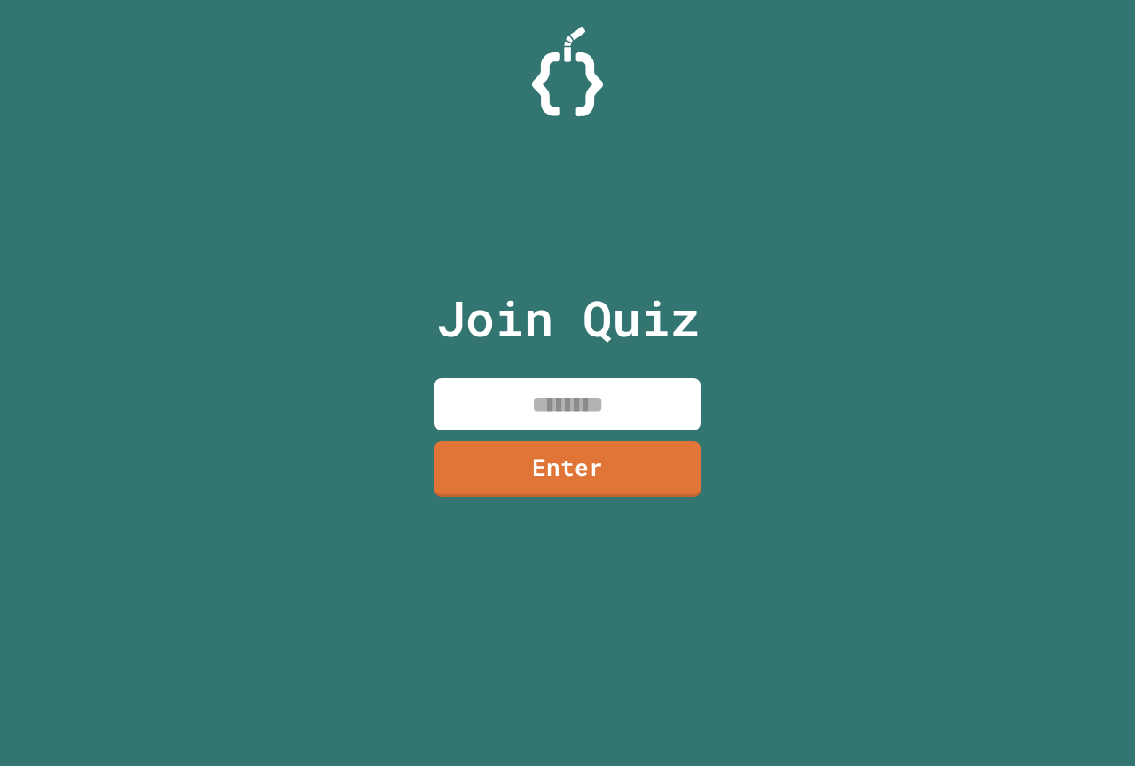
click at [459, 389] on input at bounding box center [568, 404] width 266 height 52
paste input "********"
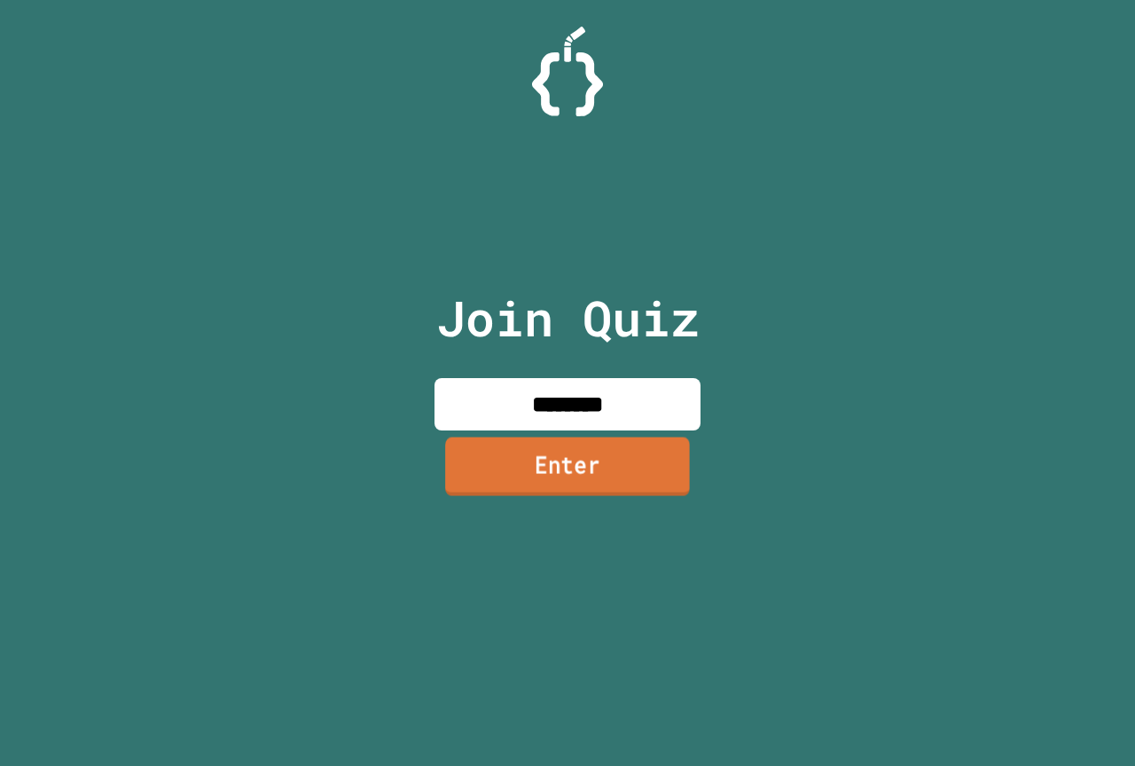
type input "********"
click at [531, 492] on link "Enter" at bounding box center [568, 466] width 266 height 59
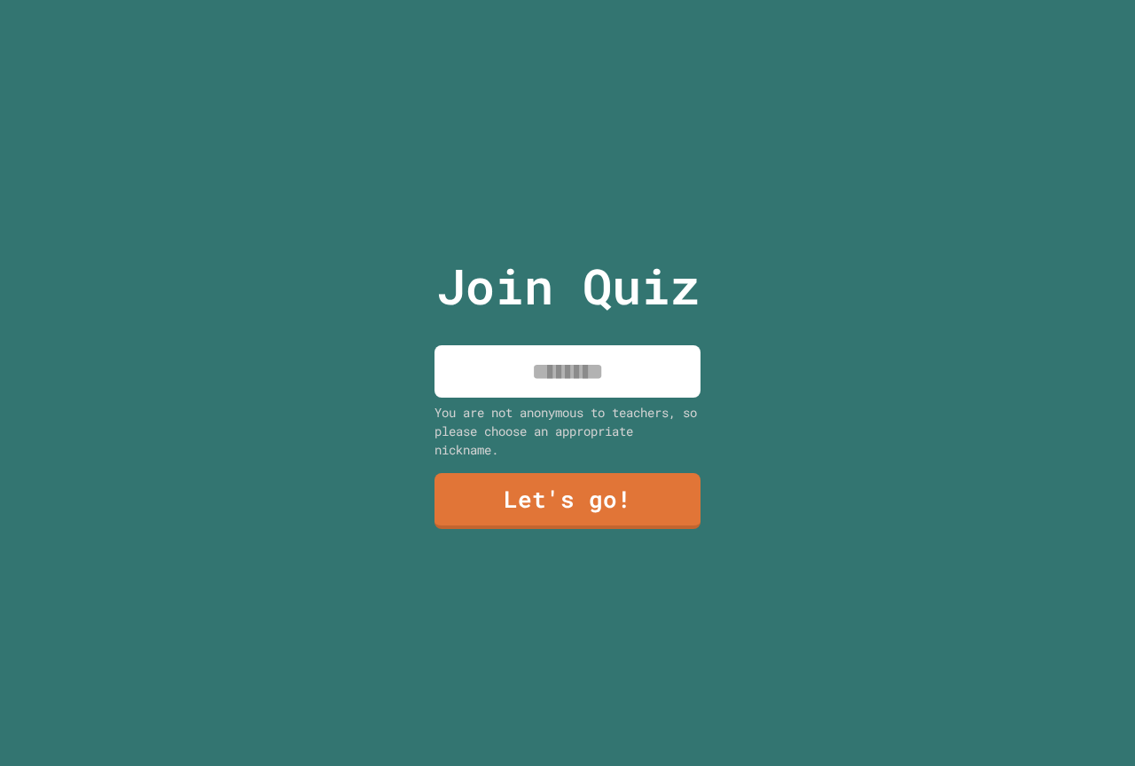
click at [550, 347] on input at bounding box center [568, 371] width 266 height 52
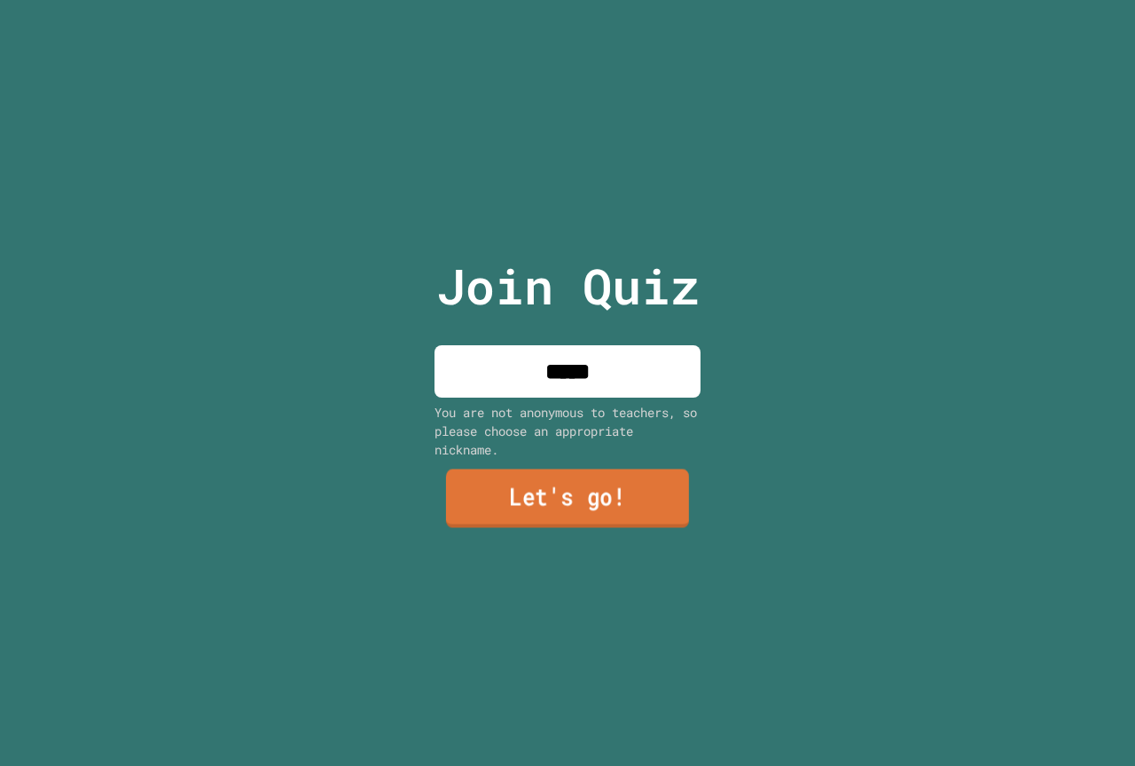
type input "*****"
click at [608, 471] on link "Let's go!" at bounding box center [567, 498] width 243 height 59
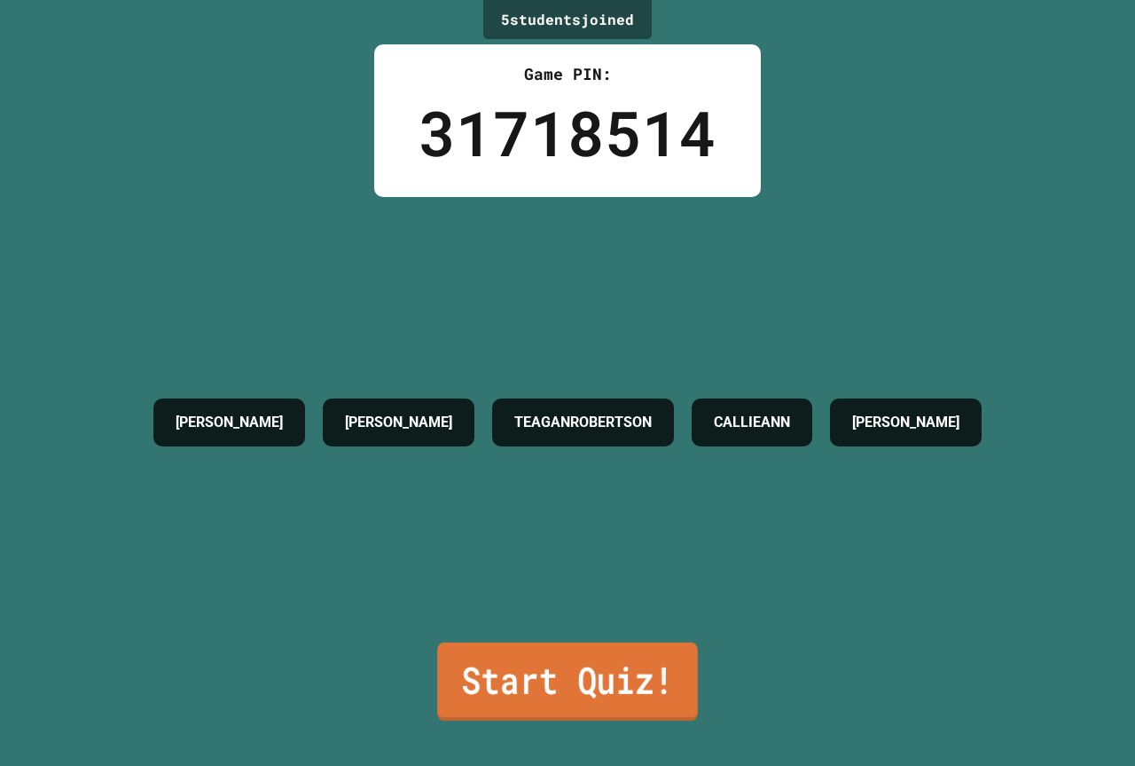
click at [500, 671] on link "Start Quiz!" at bounding box center [567, 681] width 261 height 78
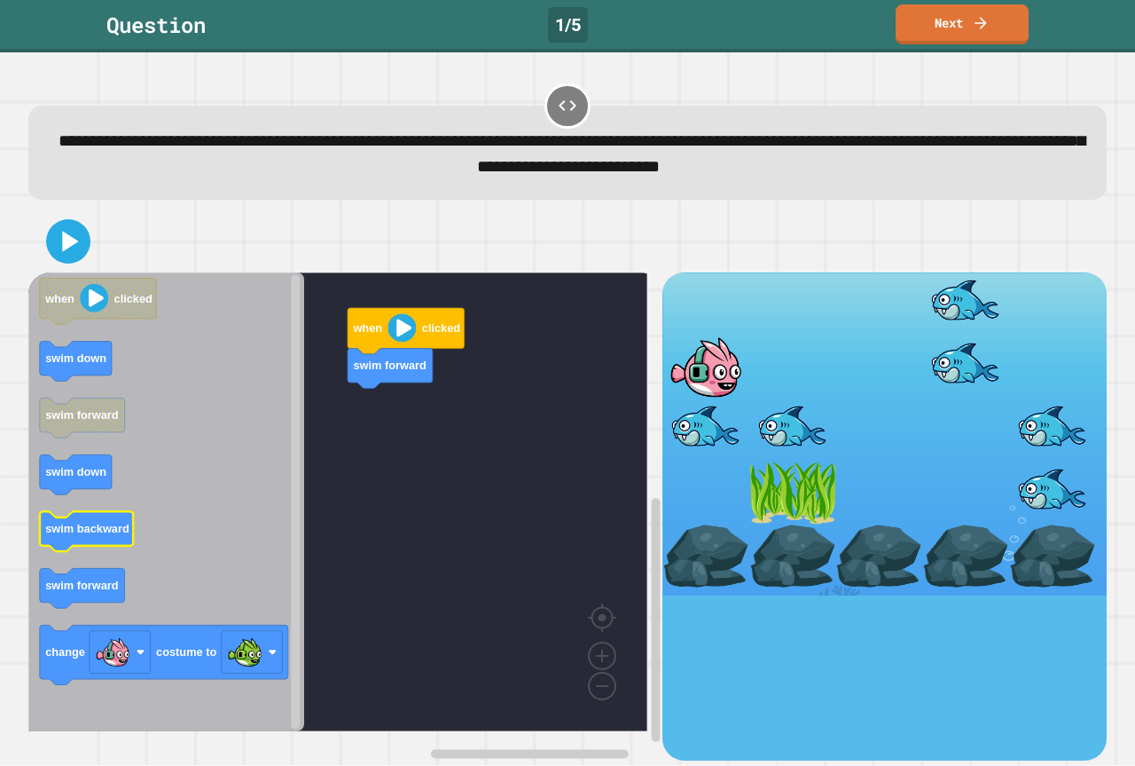
click at [76, 534] on text "swim backward" at bounding box center [87, 528] width 84 height 13
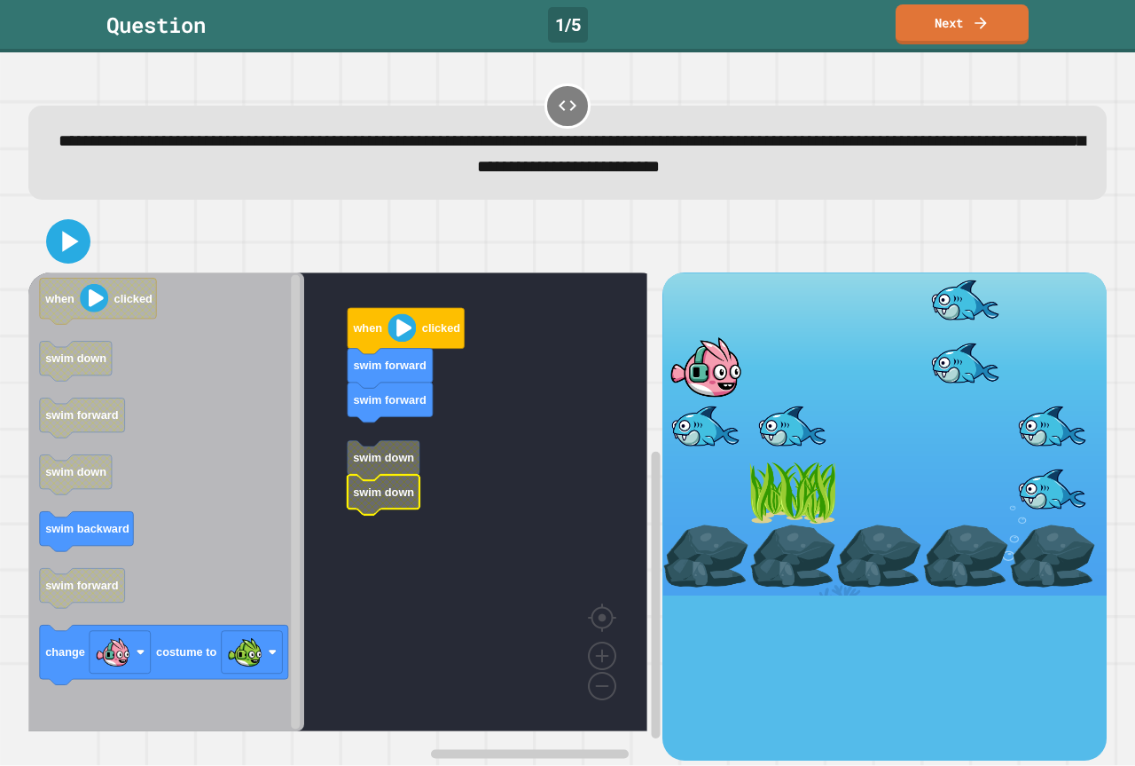
click at [133, 538] on icon "when clicked swim down swim forward swim down swim backward swim forward change…" at bounding box center [166, 501] width 276 height 459
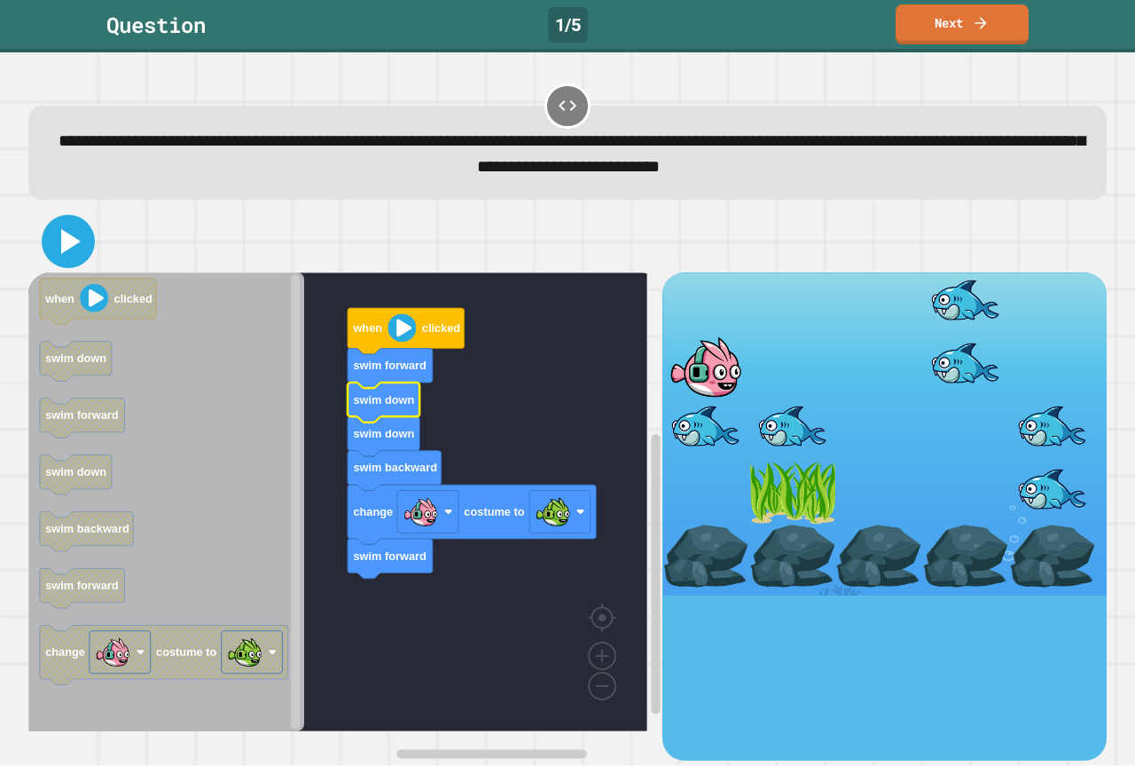
click at [65, 260] on icon at bounding box center [68, 241] width 43 height 43
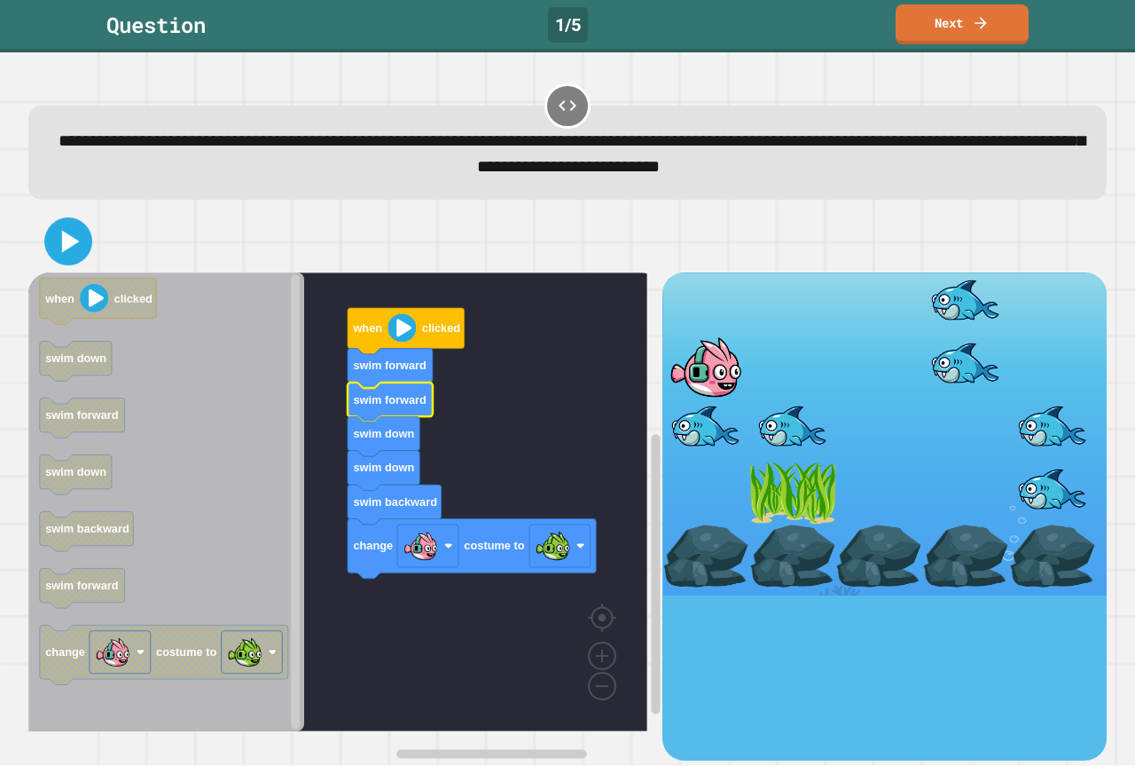
click at [76, 259] on icon at bounding box center [68, 242] width 38 height 38
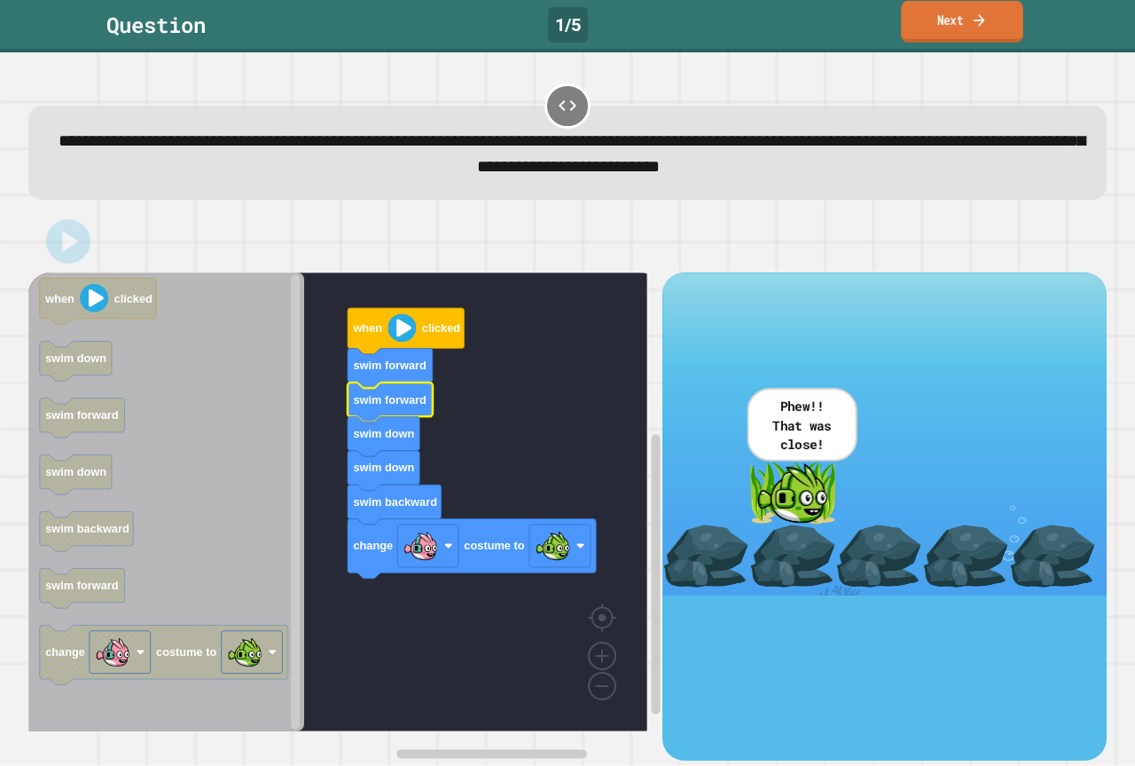
click at [956, 15] on link "Next" at bounding box center [962, 22] width 122 height 42
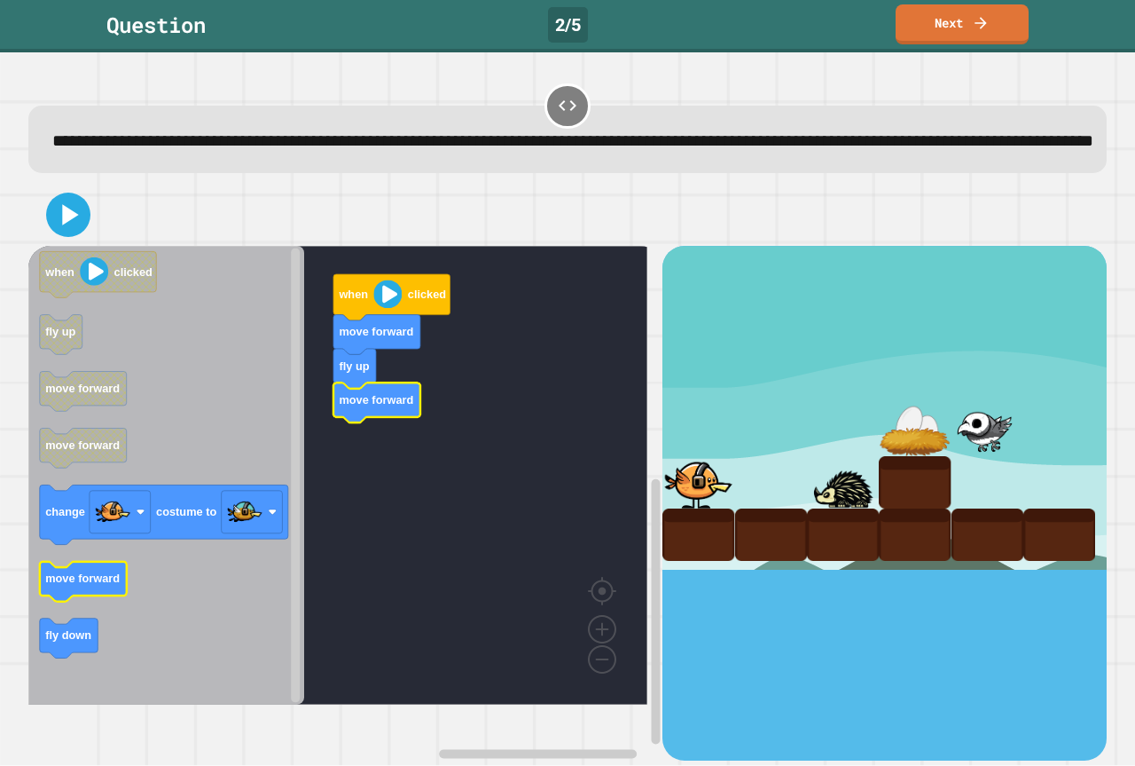
click at [49, 604] on icon "when clicked fly up move forward move forward change costume to move forward fl…" at bounding box center [166, 475] width 276 height 459
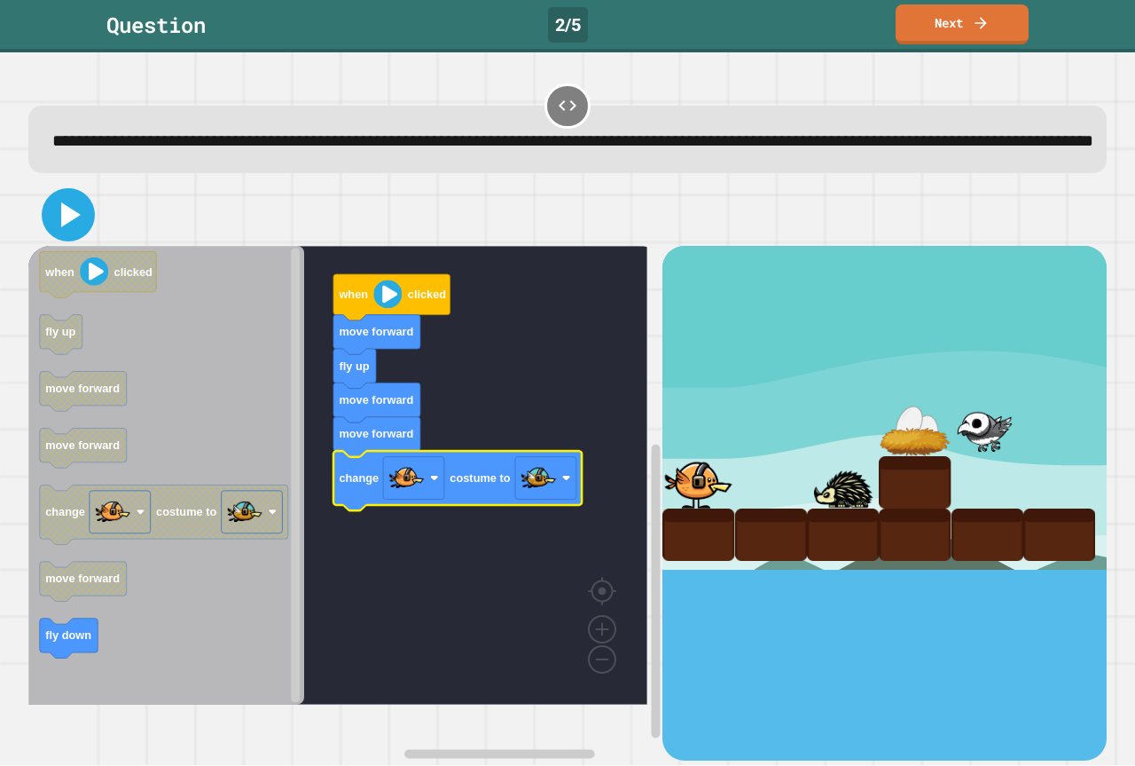
click at [64, 227] on icon at bounding box center [71, 214] width 20 height 25
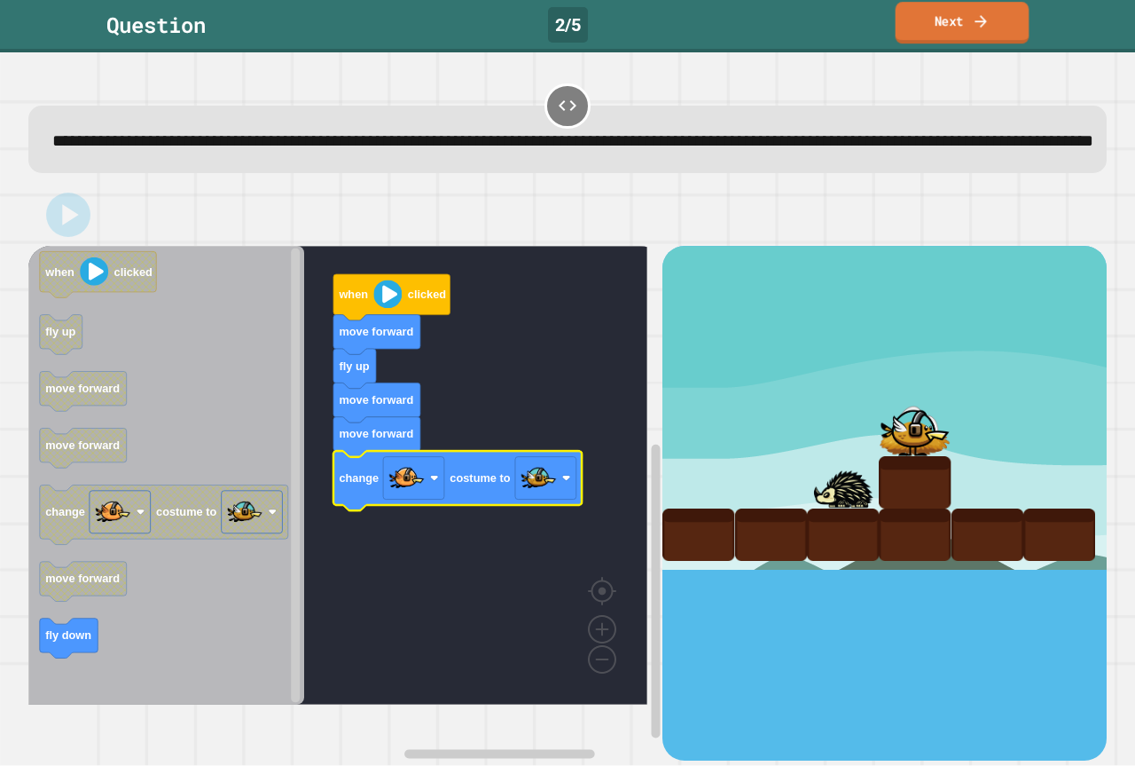
click at [944, 35] on link "Next" at bounding box center [963, 23] width 134 height 42
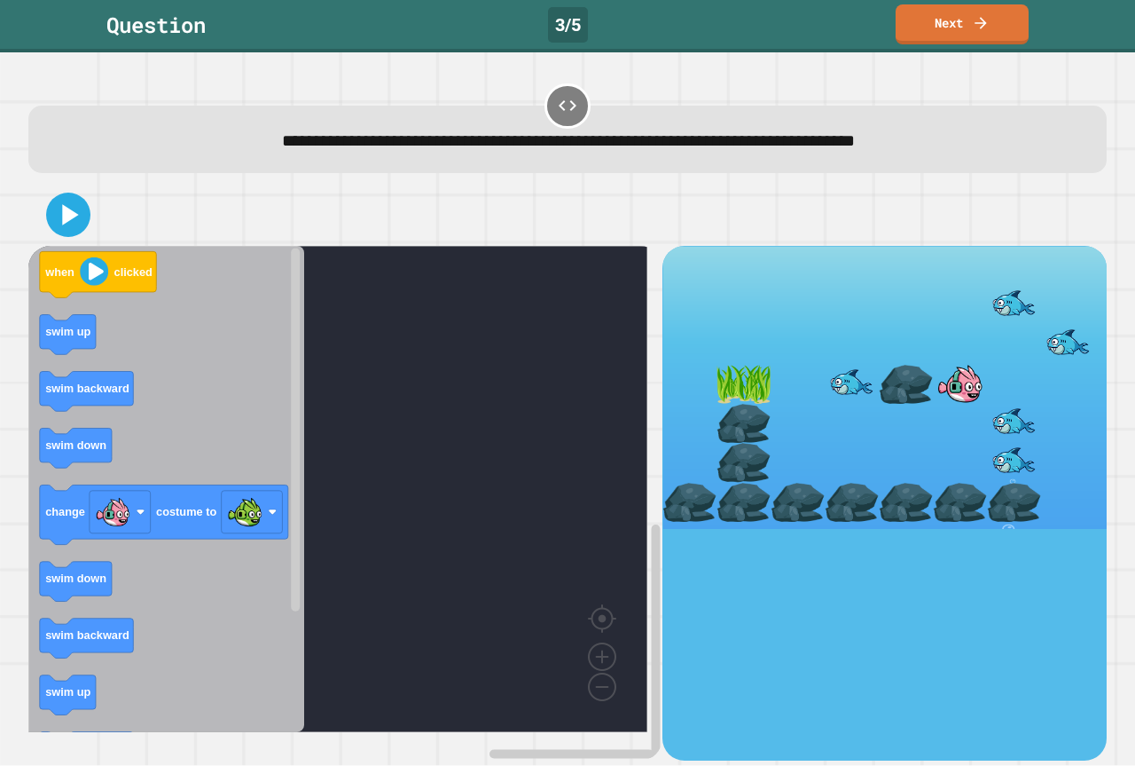
click at [71, 322] on icon "when clicked swim up swim backward swim down change costume to swim down swim b…" at bounding box center [166, 489] width 276 height 486
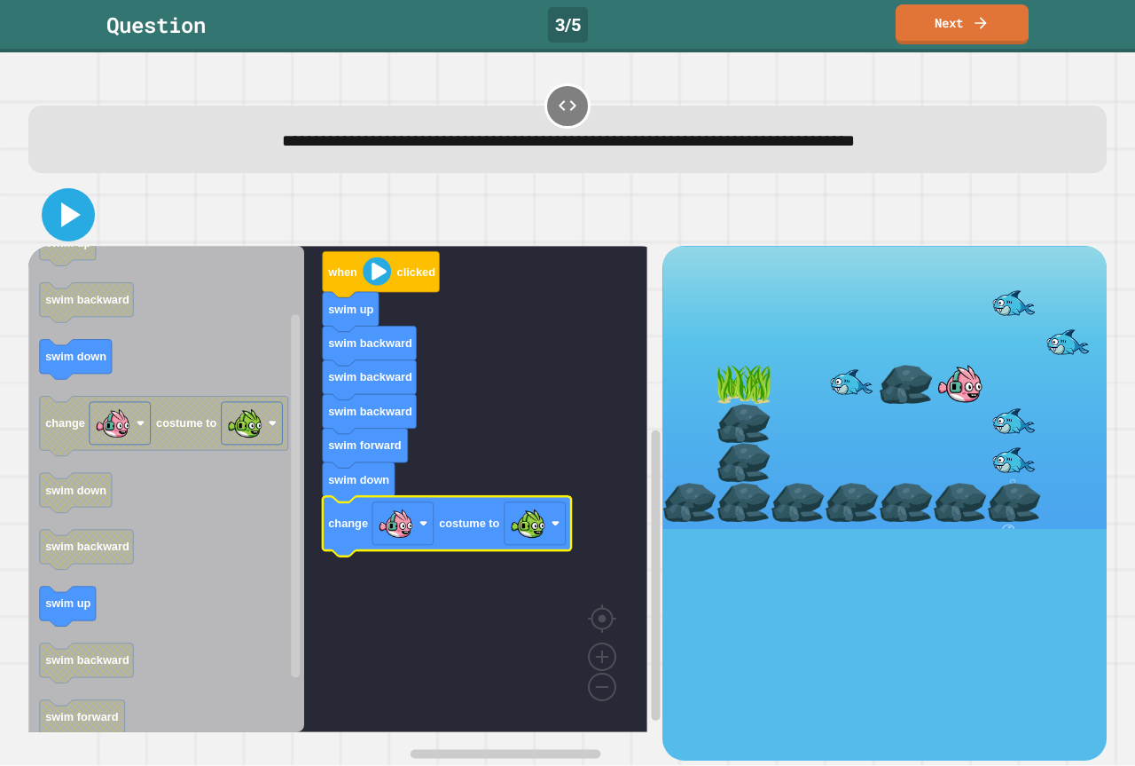
click at [75, 231] on icon at bounding box center [68, 214] width 43 height 43
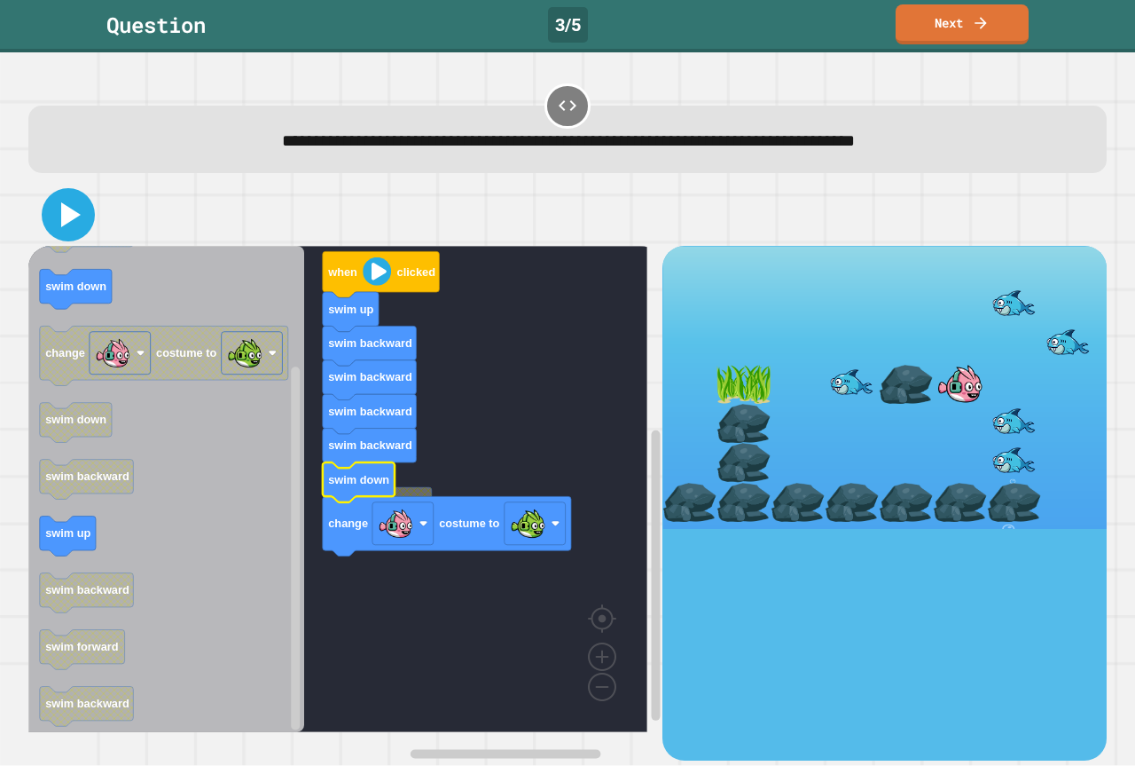
click at [64, 233] on icon at bounding box center [68, 214] width 43 height 43
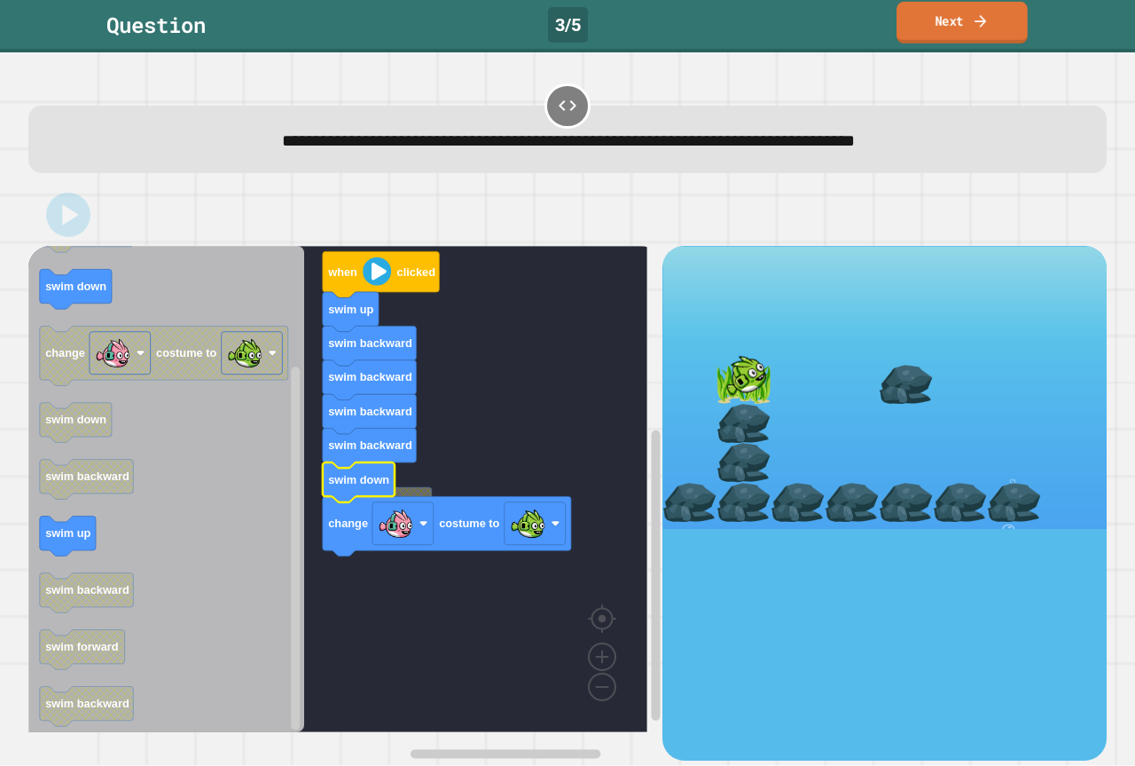
click at [957, 33] on link "Next" at bounding box center [962, 23] width 131 height 42
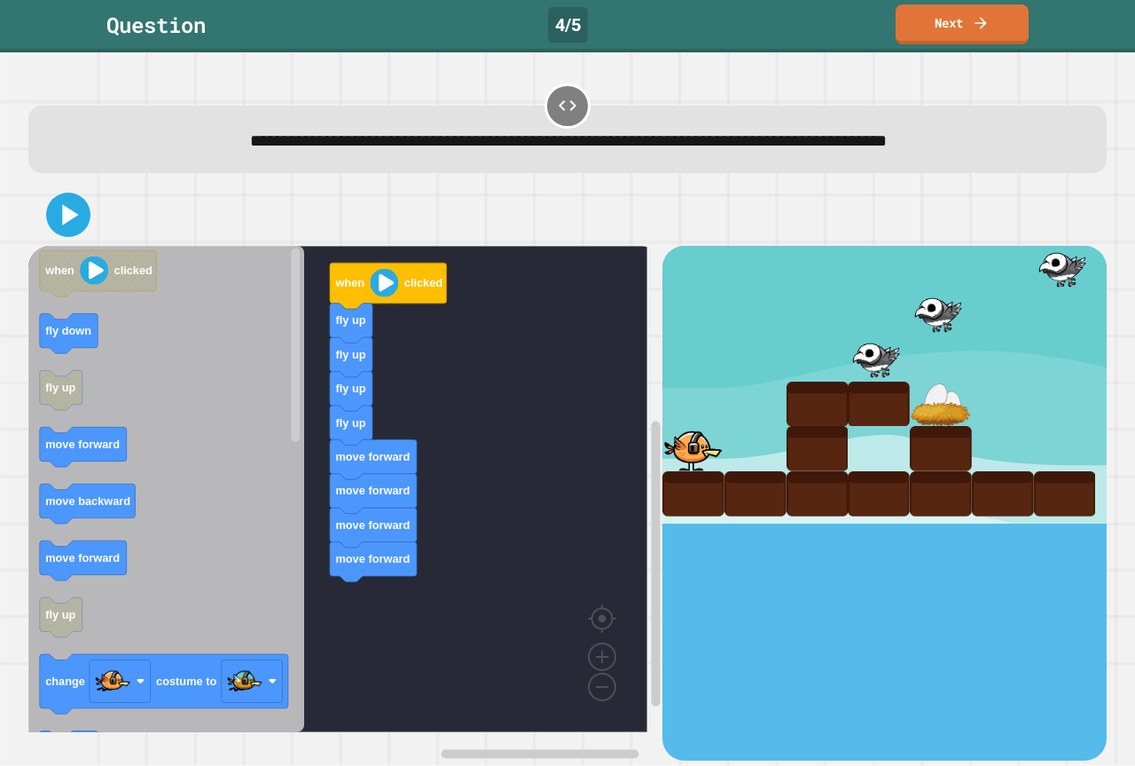
click at [313, 541] on div "when clicked fly up fly up fly up fly up move forward move forward move forward…" at bounding box center [345, 503] width 634 height 514
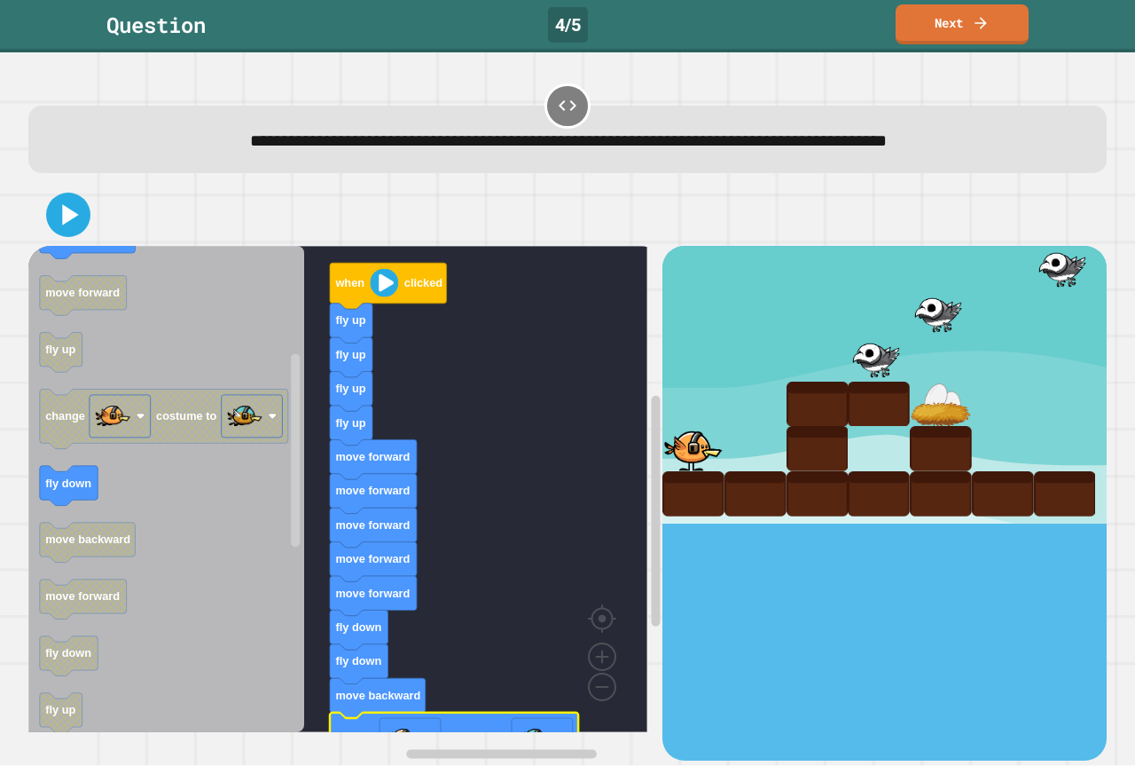
drag, startPoint x: 80, startPoint y: 239, endPoint x: 80, endPoint y: 225, distance: 13.3
click at [80, 238] on div at bounding box center [567, 215] width 1079 height 62
click at [80, 224] on icon at bounding box center [68, 215] width 41 height 41
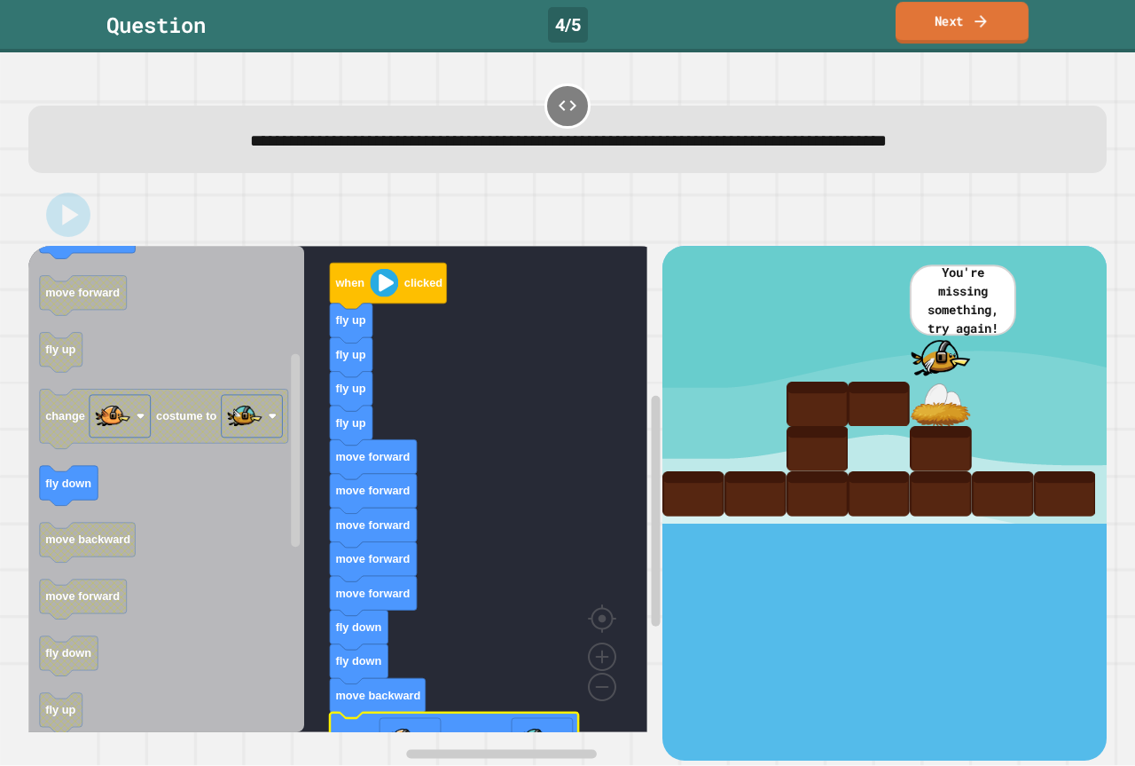
click at [954, 17] on link "Next" at bounding box center [962, 23] width 133 height 42
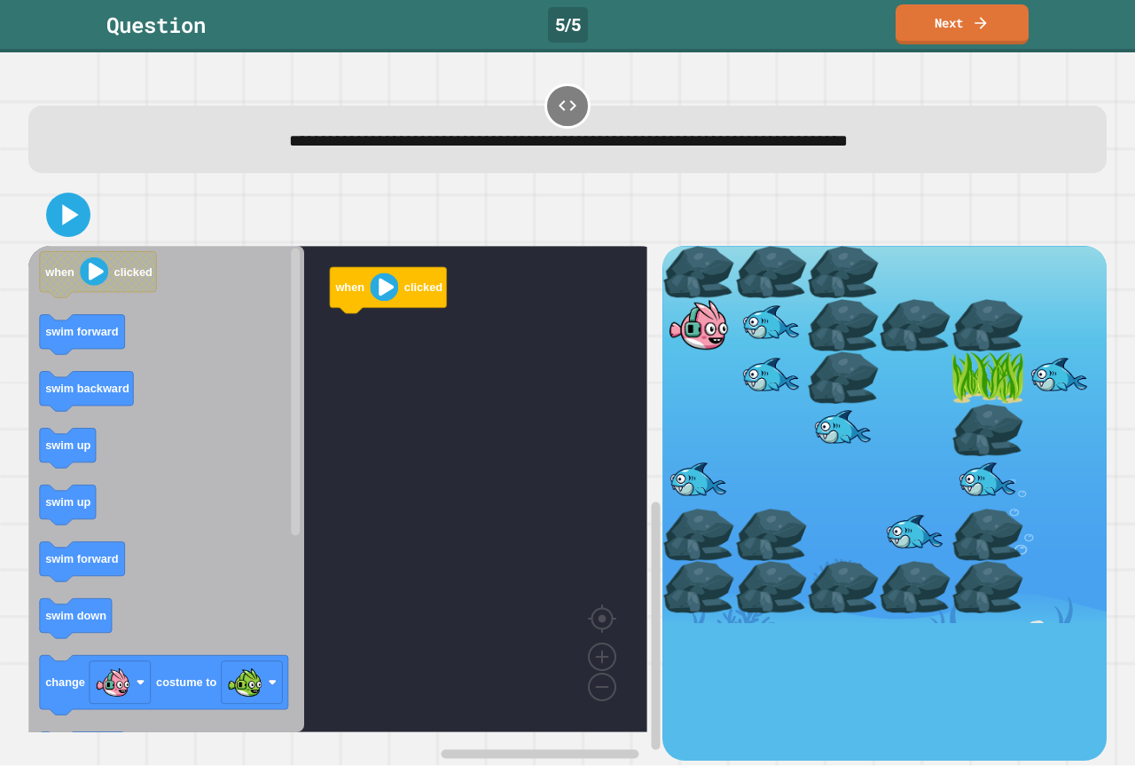
click at [557, 108] on icon at bounding box center [567, 105] width 21 height 21
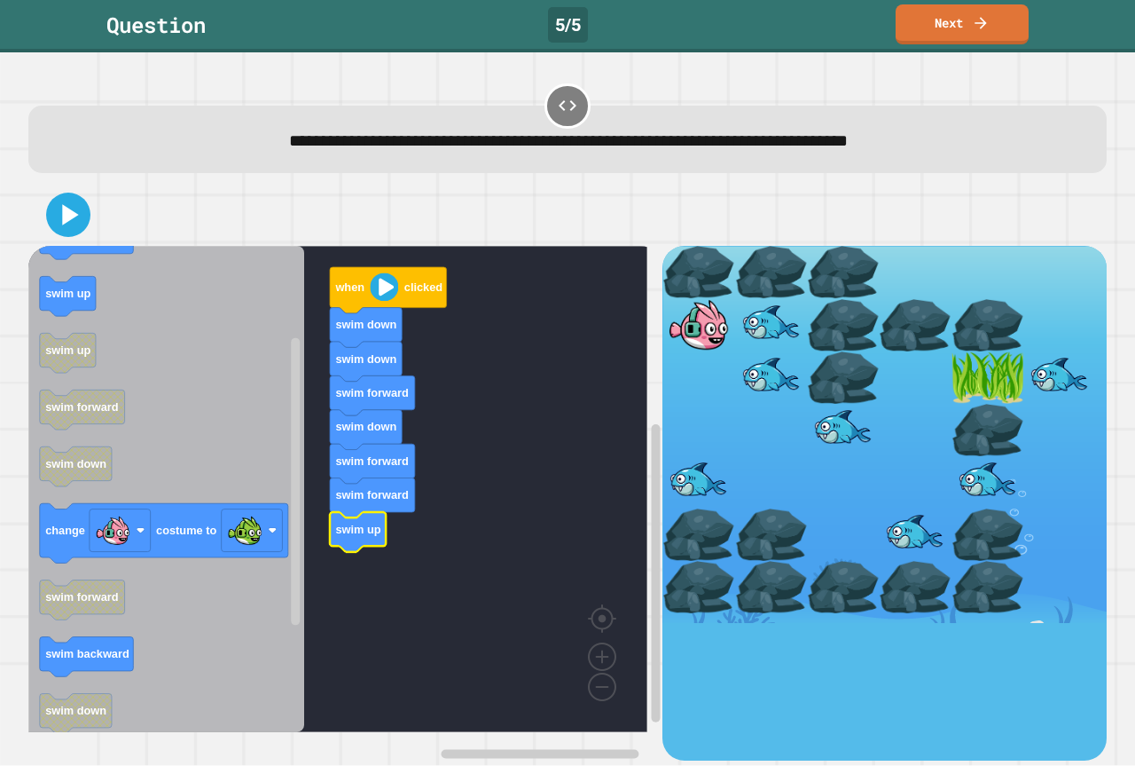
click at [68, 322] on icon "Blockly Workspace" at bounding box center [166, 489] width 276 height 486
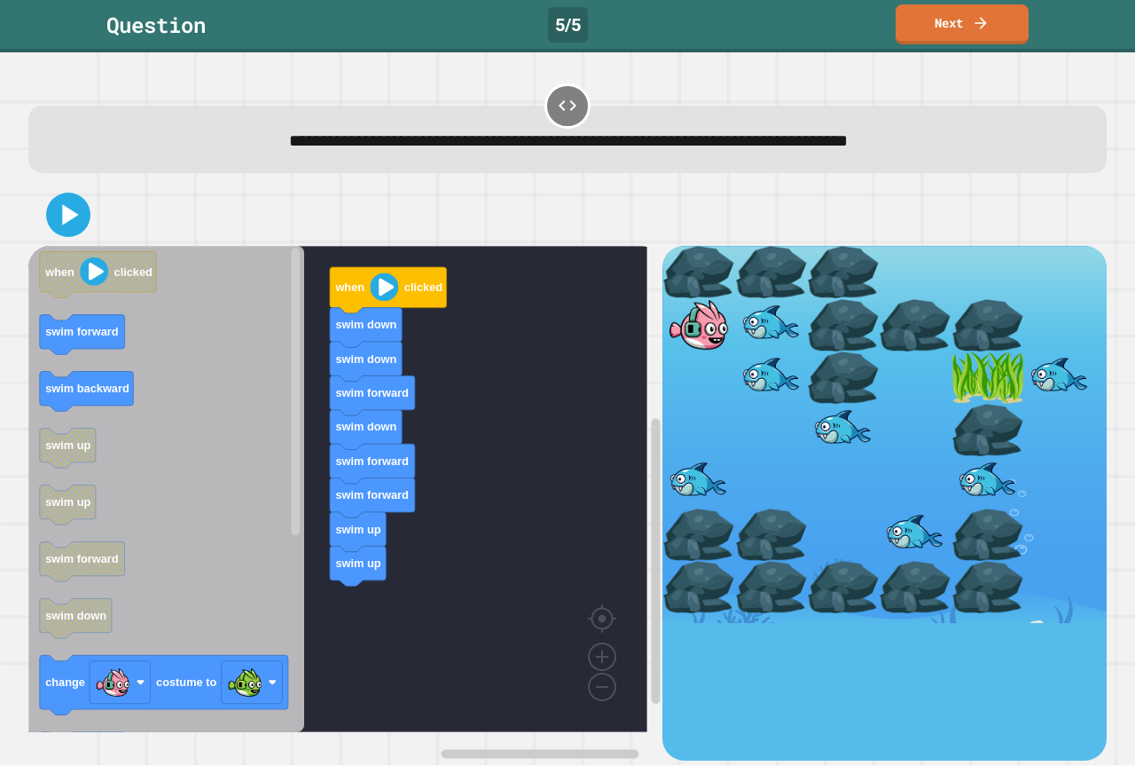
click at [224, 555] on icon "when clicked swim forward swim backward swim up swim up swim forward swim down …" at bounding box center [166, 489] width 276 height 486
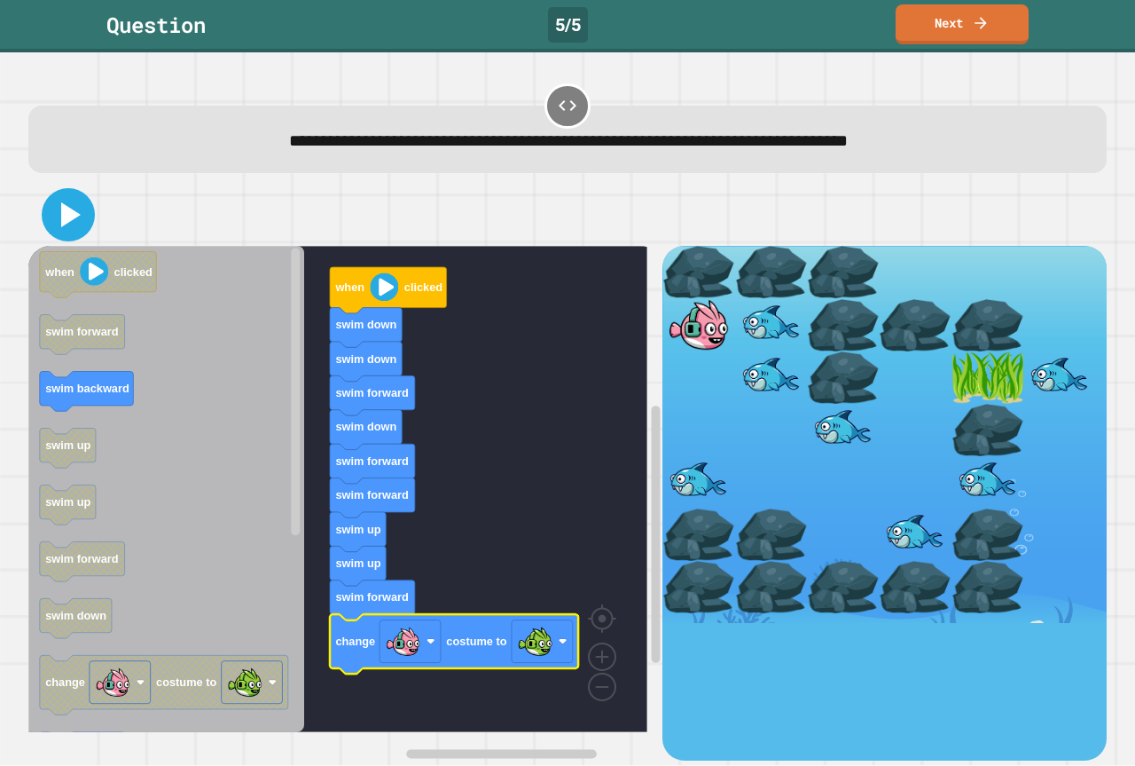
click at [76, 232] on icon at bounding box center [68, 214] width 43 height 43
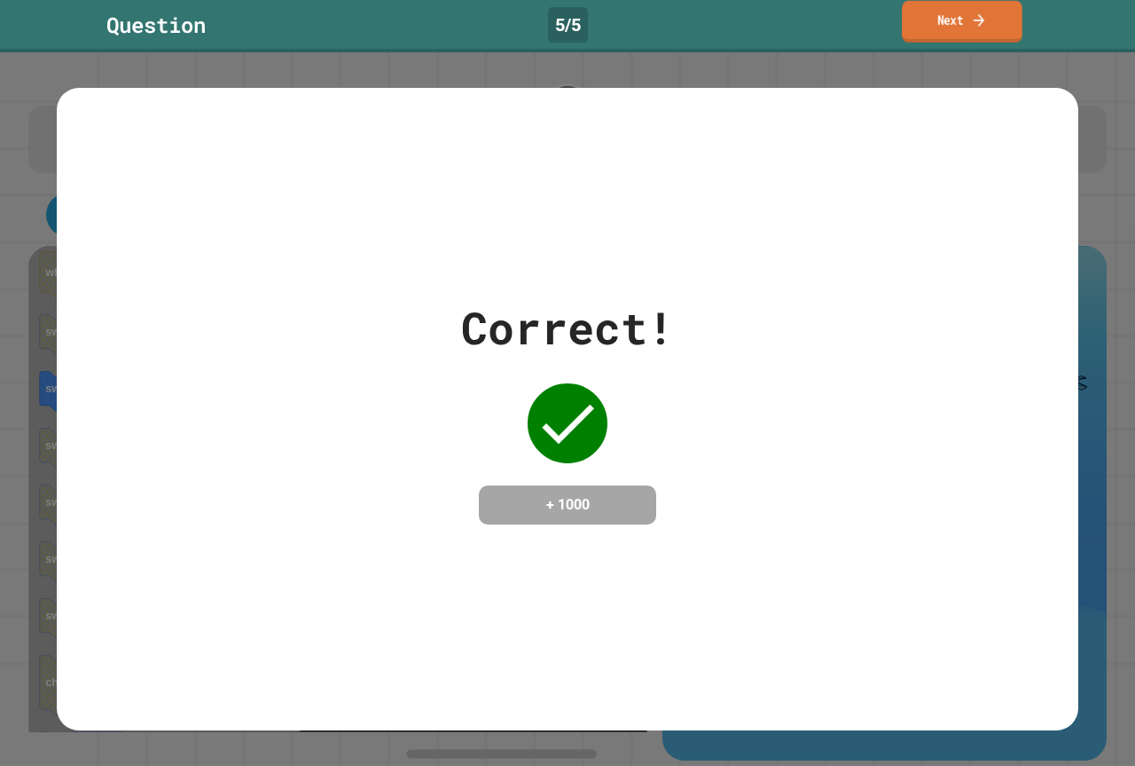
click at [953, 8] on link "Next" at bounding box center [962, 22] width 121 height 42
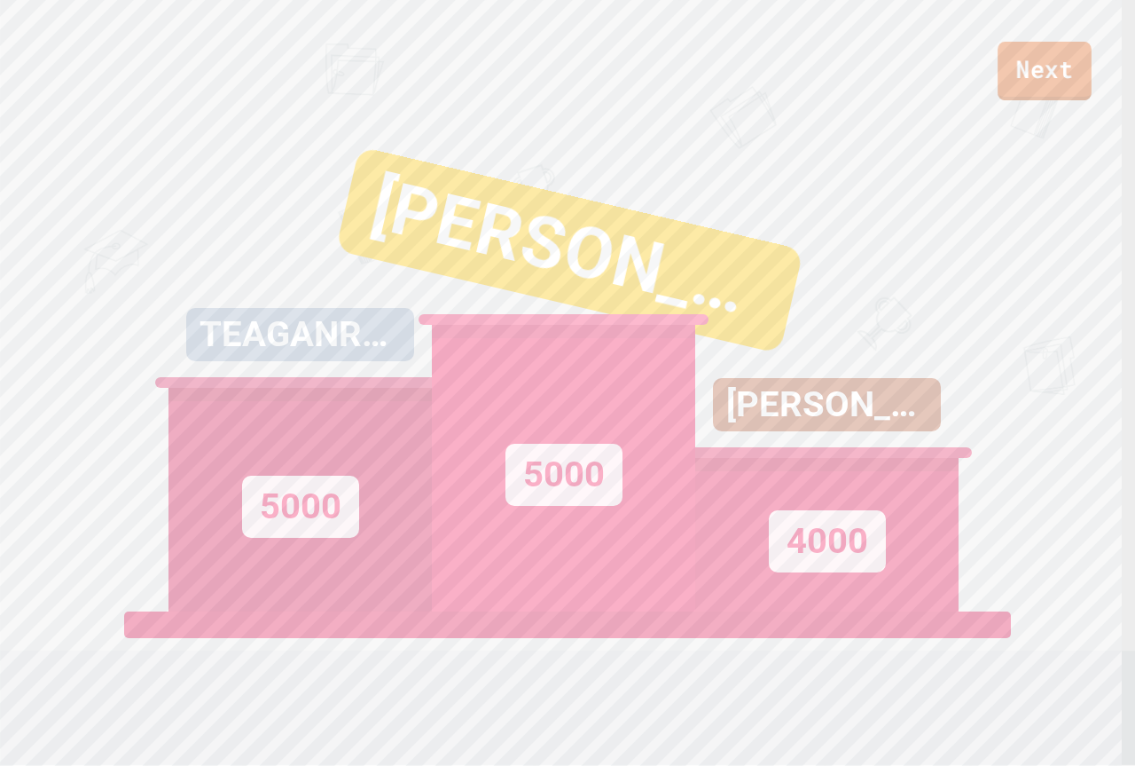
click at [1067, 87] on link "Next" at bounding box center [1045, 71] width 94 height 59
